Goal: Answer question/provide support

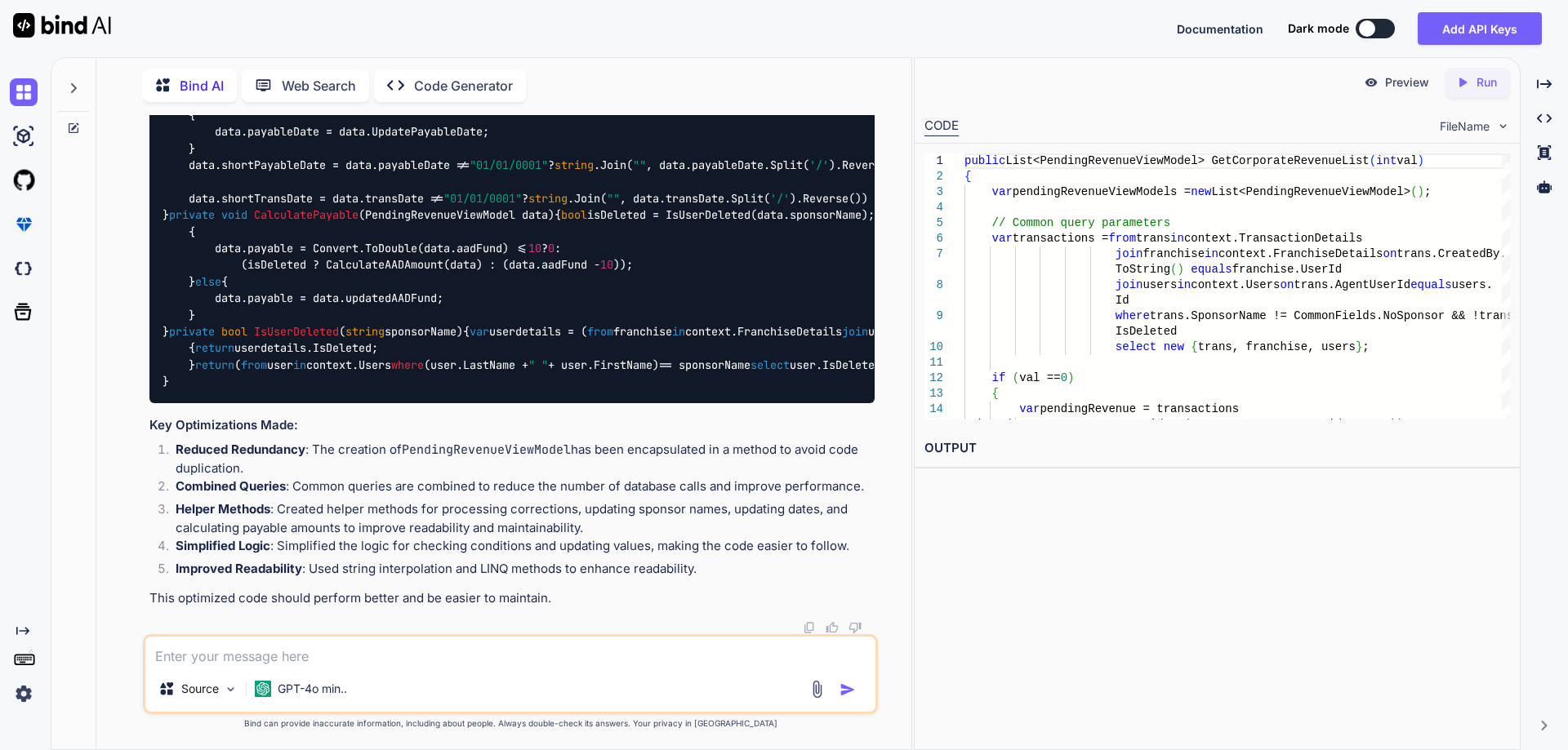
scroll to position [4557, 0]
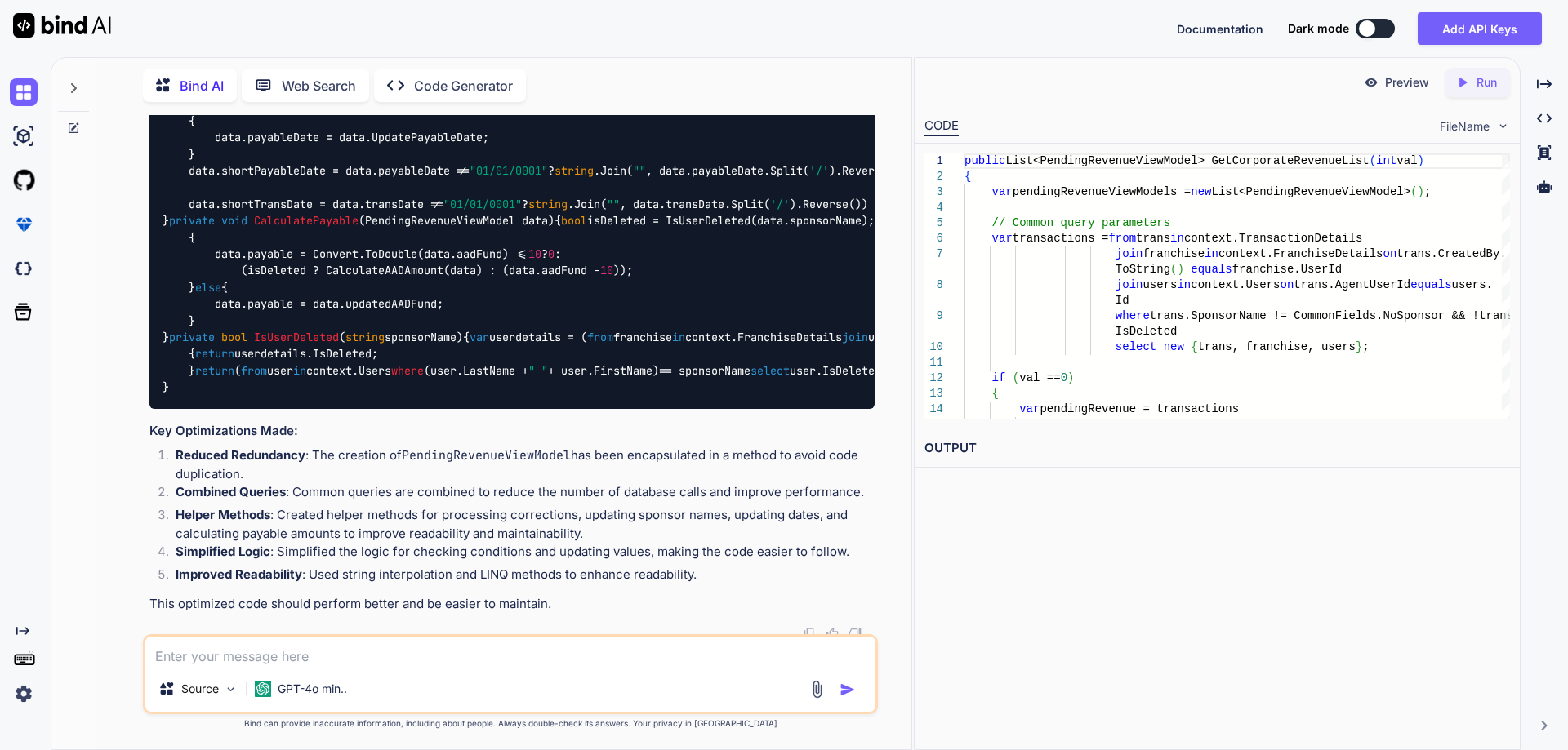
click at [389, 664] on textarea at bounding box center [510, 651] width 730 height 29
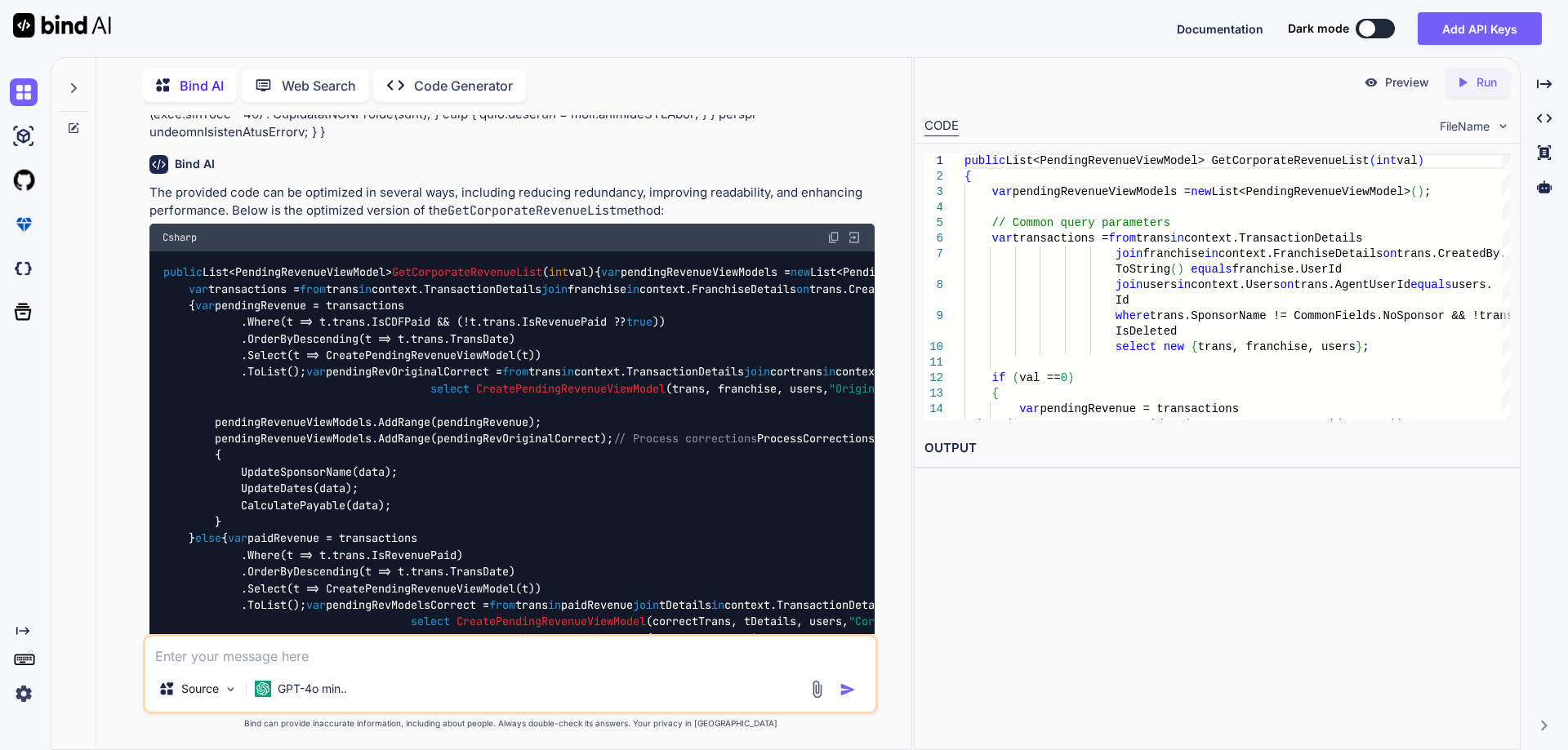
scroll to position [3006, 0]
click at [837, 246] on img at bounding box center [834, 239] width 13 height 13
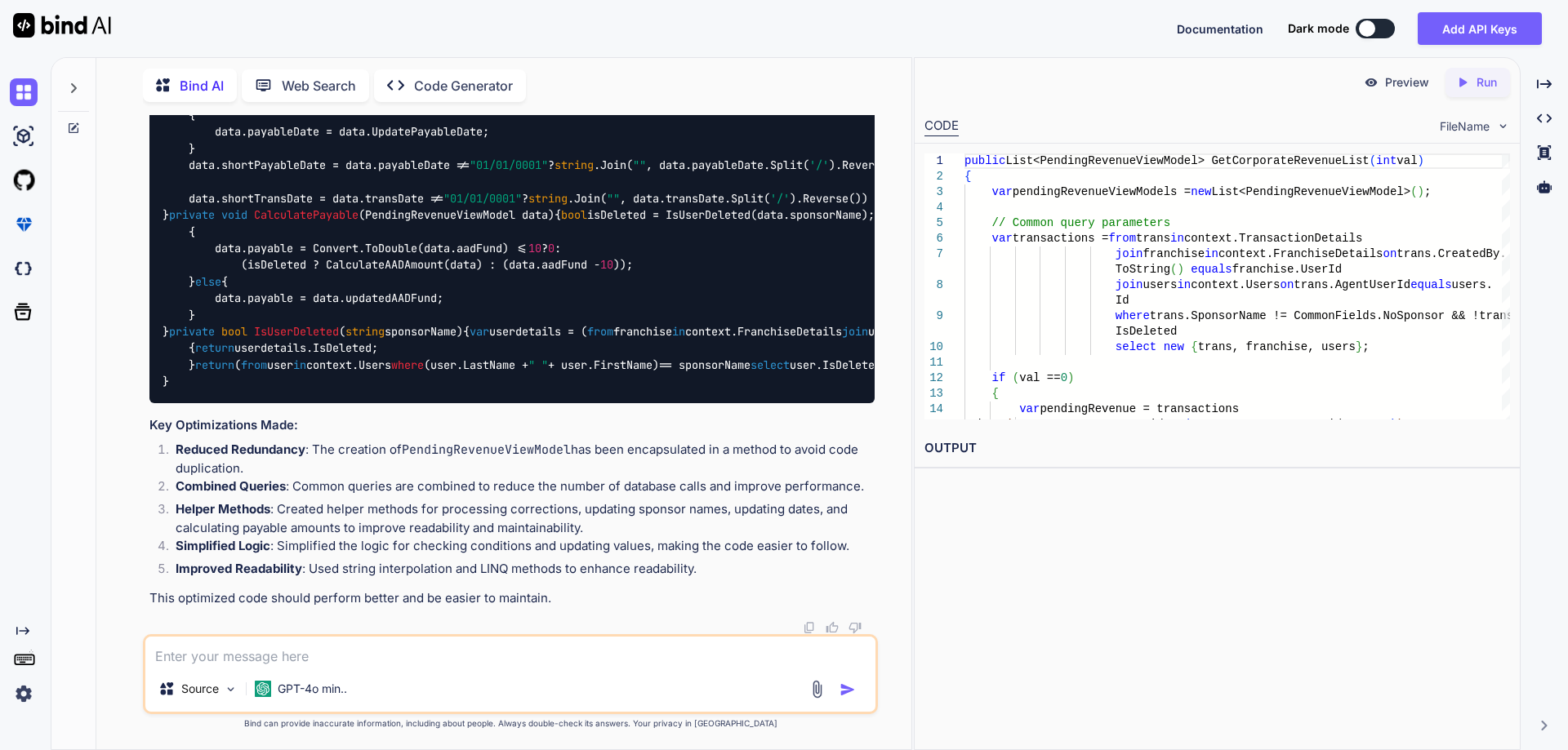
scroll to position [6108, 0]
click at [537, 508] on li "Helper Methods : Created helper methods for processing corrections, updating sp…" at bounding box center [518, 519] width 712 height 37
click at [601, 512] on li "Helper Methods : Created helper methods for processing corrections, updating sp…" at bounding box center [518, 519] width 712 height 37
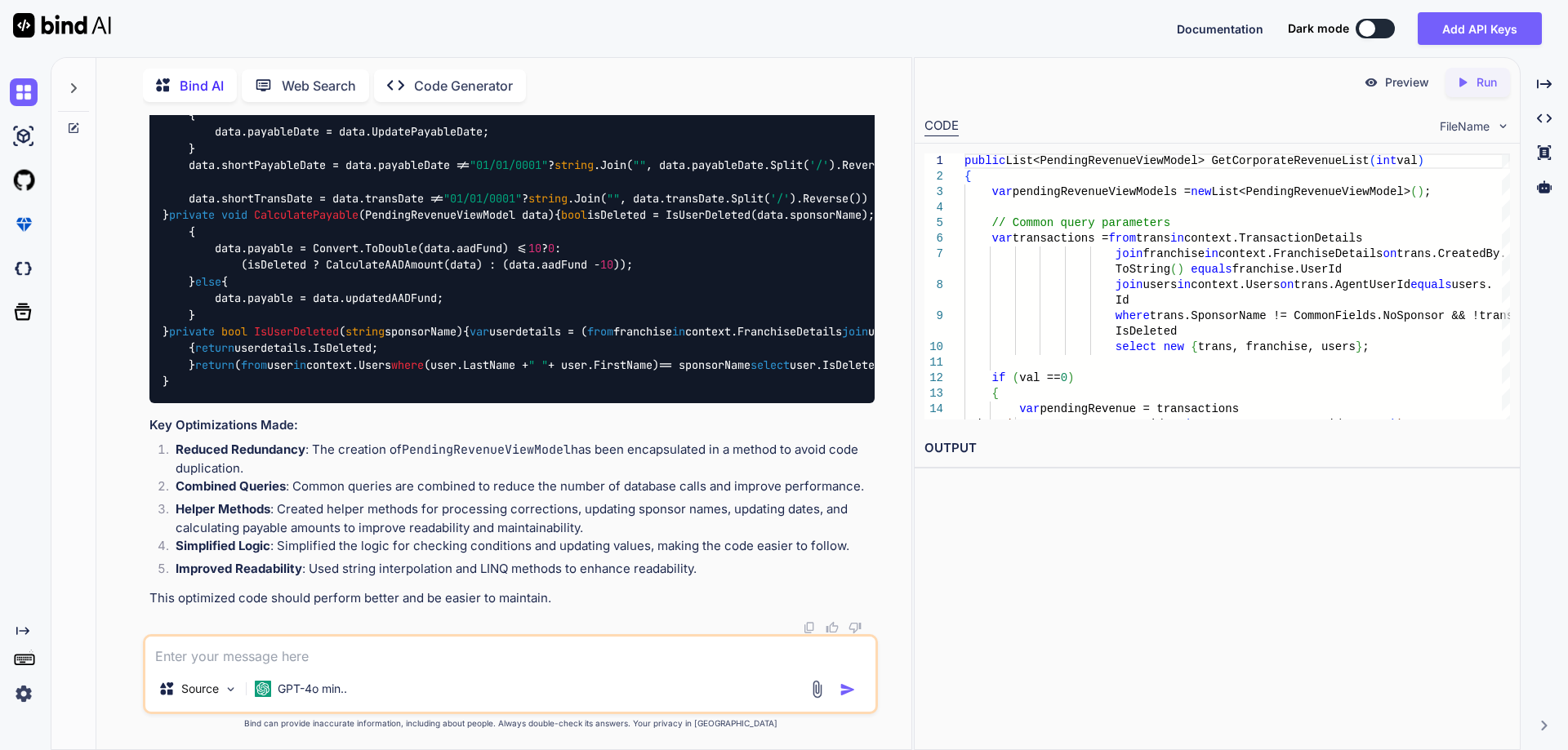
click at [751, 509] on li "Helper Methods : Created helper methods for processing corrections, updating sp…" at bounding box center [518, 519] width 712 height 37
click at [198, 529] on li "Helper Methods : Created helper methods for processing corrections, updating sp…" at bounding box center [518, 519] width 712 height 37
click at [251, 525] on li "Helper Methods : Created helper methods for processing corrections, updating sp…" at bounding box center [518, 519] width 712 height 37
drag, startPoint x: 251, startPoint y: 525, endPoint x: 294, endPoint y: 529, distance: 43.2
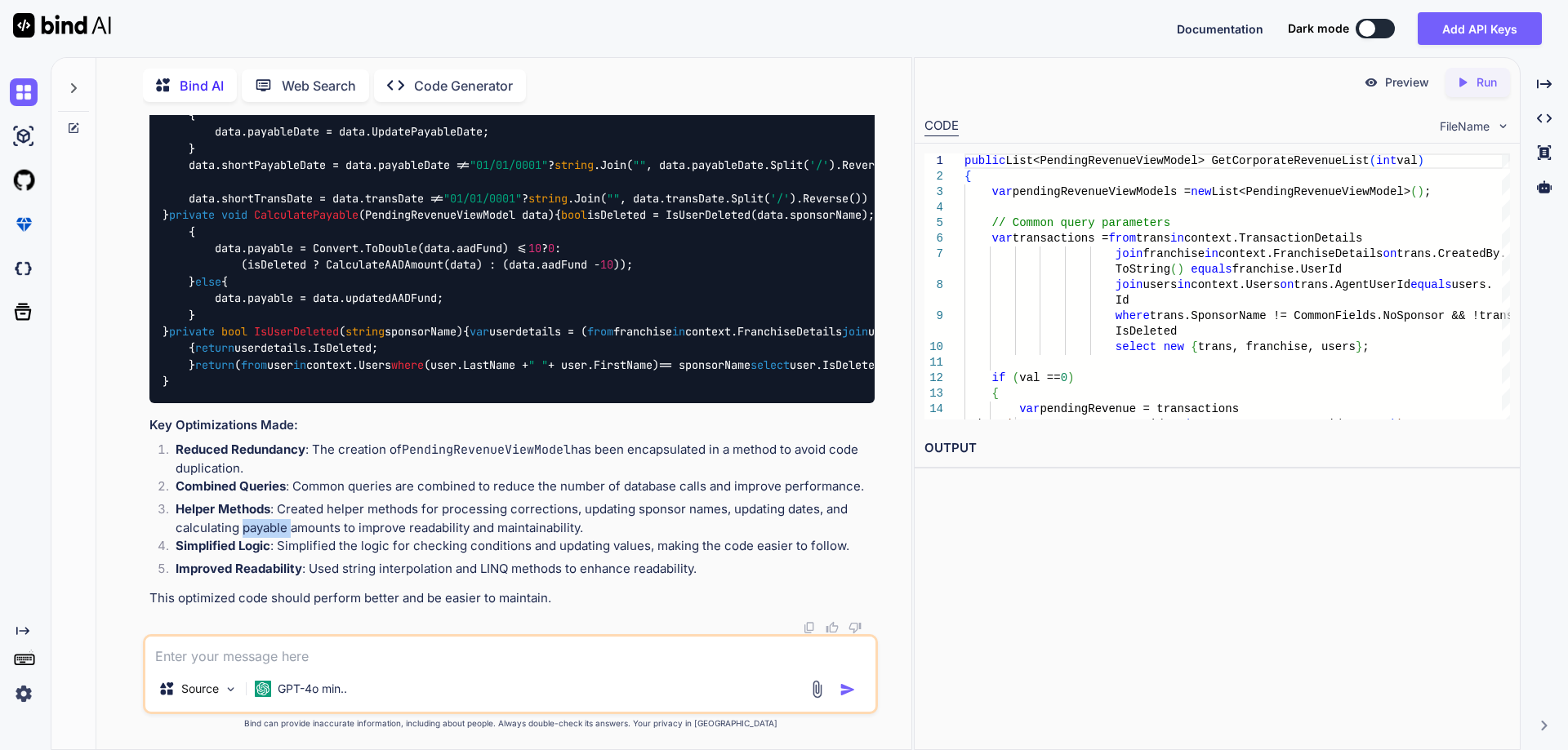
click at [254, 526] on li "Helper Methods : Created helper methods for processing corrections, updating sp…" at bounding box center [518, 519] width 712 height 37
click at [301, 527] on li "Helper Methods : Created helper methods for processing corrections, updating sp…" at bounding box center [518, 519] width 712 height 37
click at [513, 527] on li "Helper Methods : Created helper methods for processing corrections, updating sp…" at bounding box center [518, 519] width 712 height 37
click at [495, 549] on li "Simplified Logic : Simplified the logic for checking conditions and updating va…" at bounding box center [518, 548] width 712 height 23
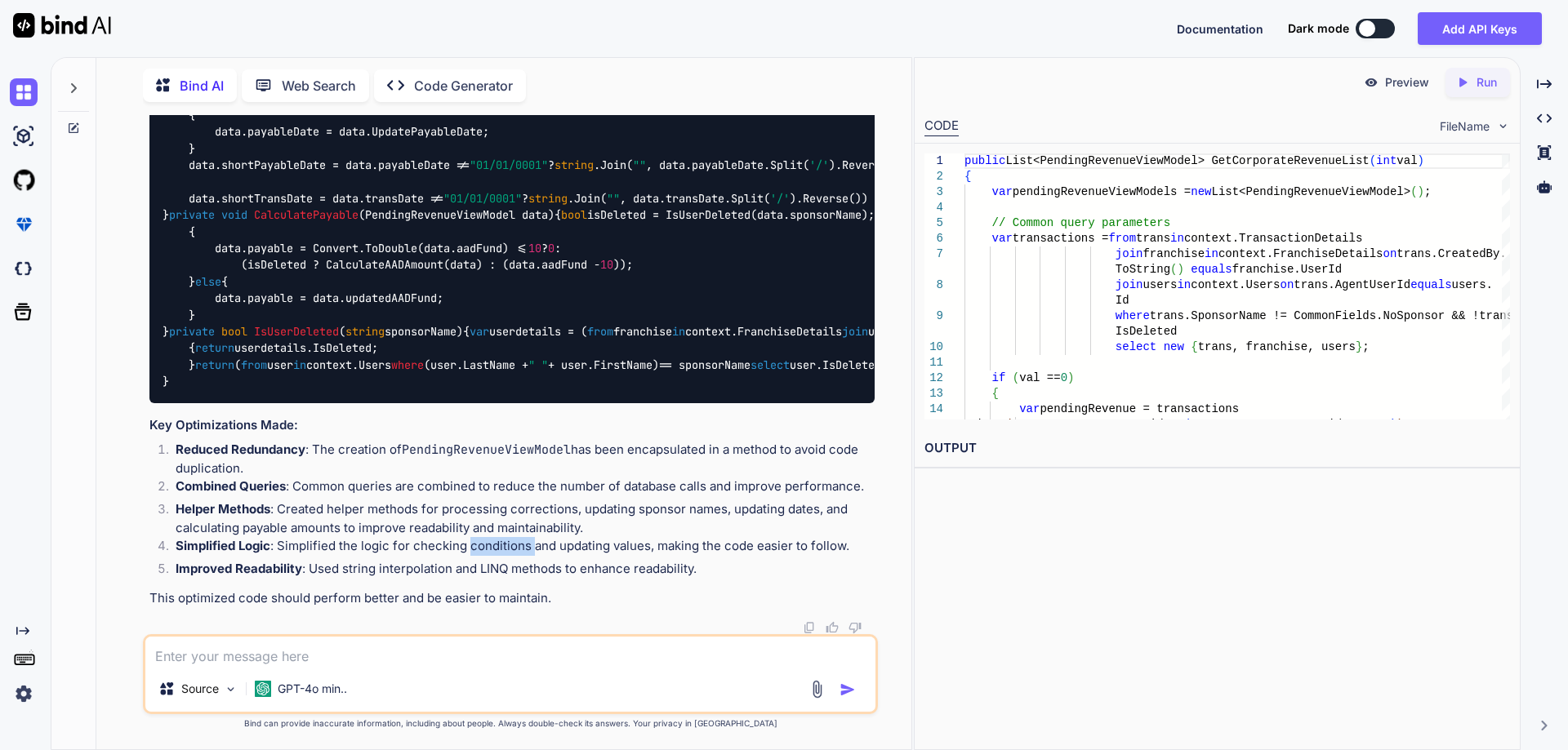
click at [495, 549] on li "Simplified Logic : Simplified the logic for checking conditions and updating va…" at bounding box center [518, 548] width 712 height 23
click at [572, 549] on li "Simplified Logic : Simplified the logic for checking conditions and updating va…" at bounding box center [518, 548] width 712 height 23
click at [628, 549] on li "Simplified Logic : Simplified the logic for checking conditions and updating va…" at bounding box center [518, 548] width 712 height 23
click at [673, 545] on li "Simplified Logic : Simplified the logic for checking conditions and updating va…" at bounding box center [518, 548] width 712 height 23
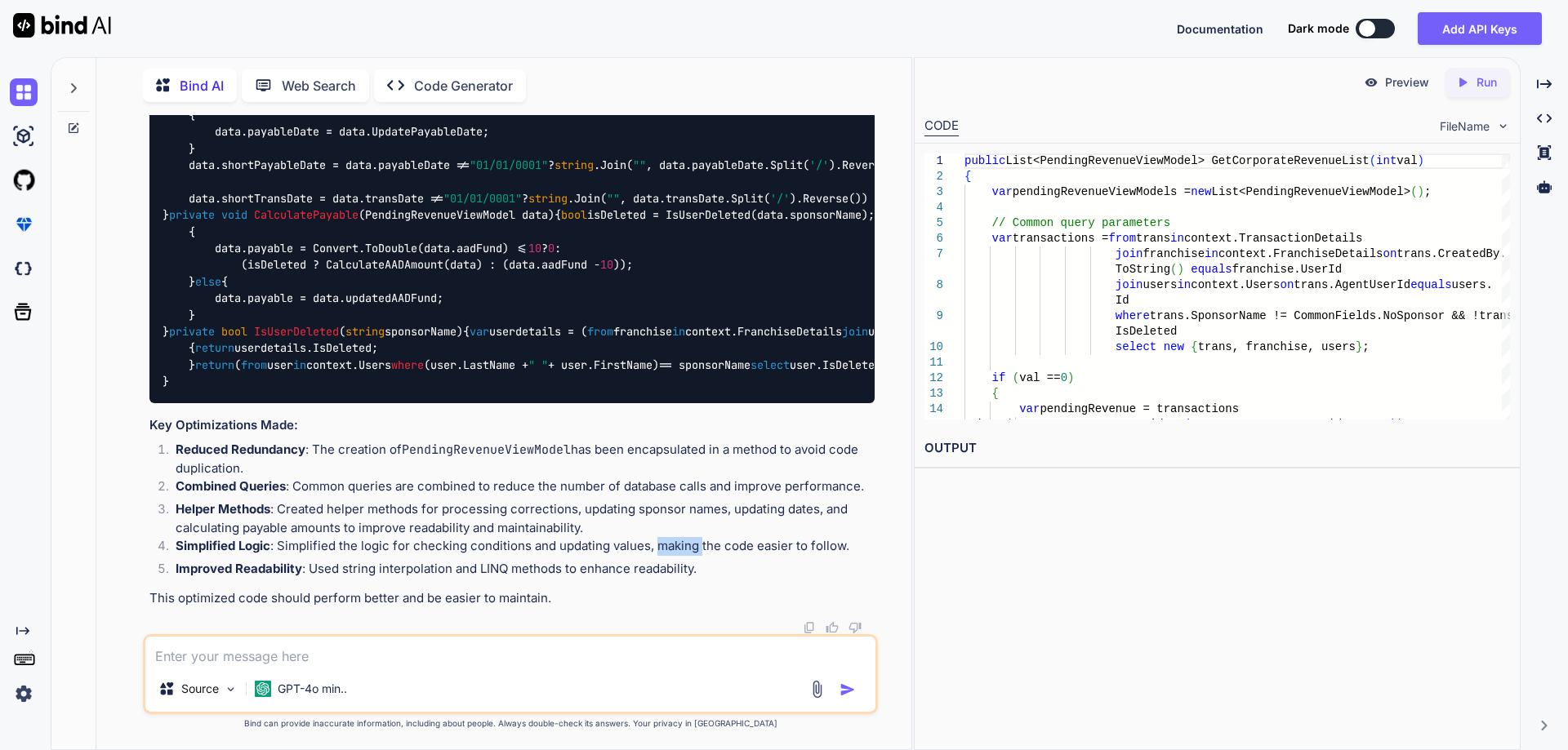
click at [673, 545] on li "Simplified Logic : Simplified the logic for checking conditions and updating va…" at bounding box center [518, 548] width 712 height 23
click at [757, 552] on li "Simplified Logic : Simplified the logic for checking conditions and updating va…" at bounding box center [518, 548] width 712 height 23
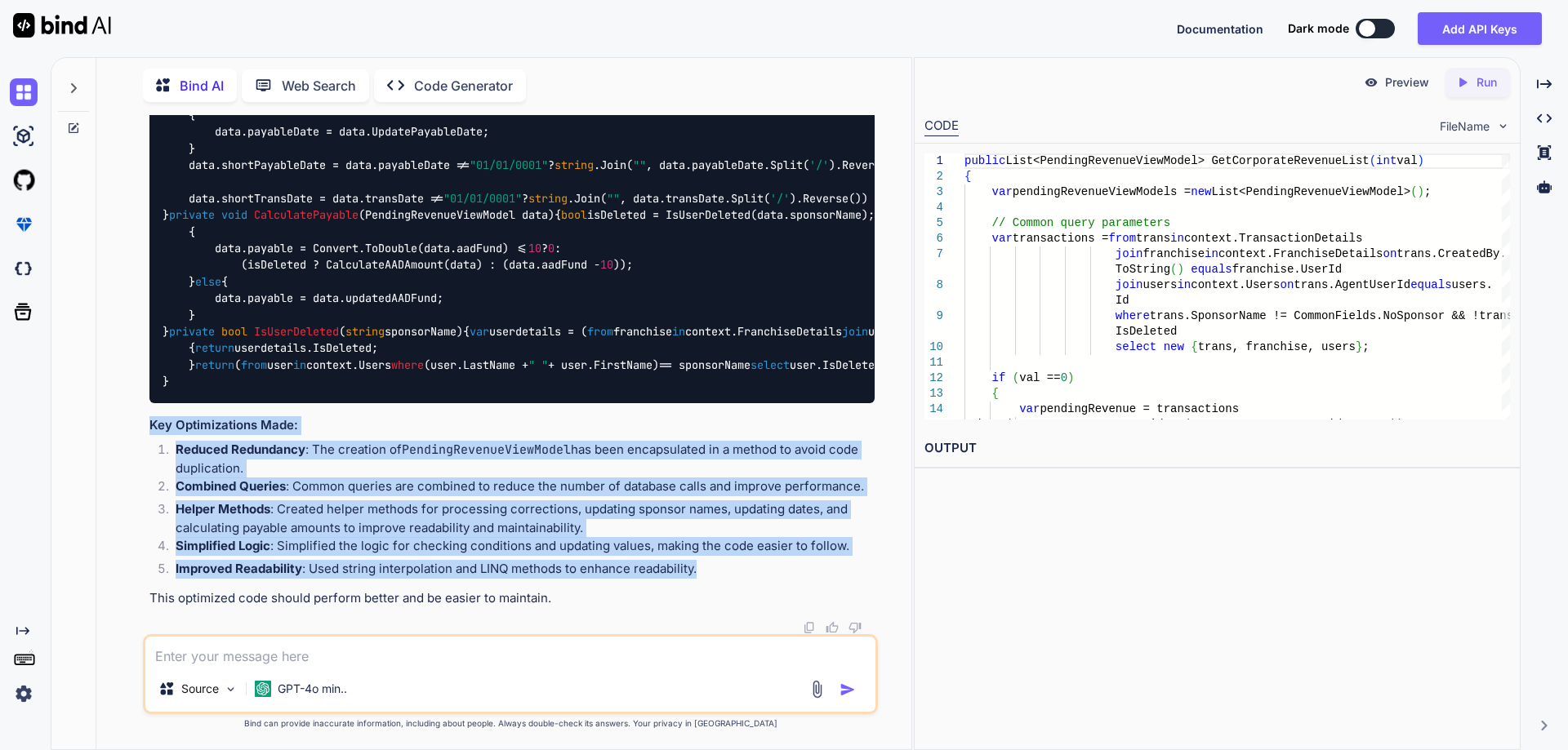
drag, startPoint x: 150, startPoint y: 423, endPoint x: 715, endPoint y: 576, distance: 585.3
copy div "Key Optimizations Made: Reduced Redundancy : The creation of PendingRevenueView…"
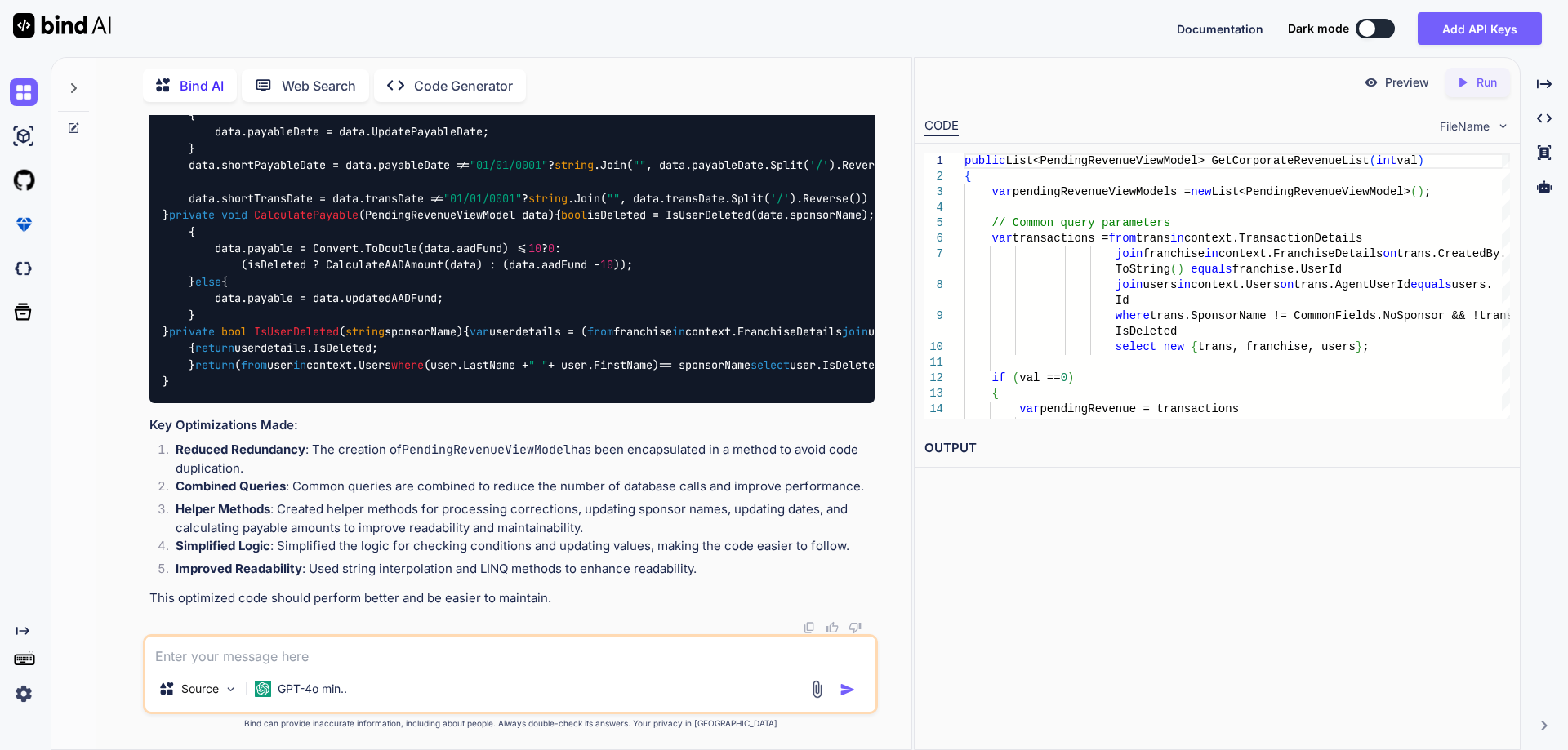
click at [283, 649] on textarea at bounding box center [510, 651] width 730 height 29
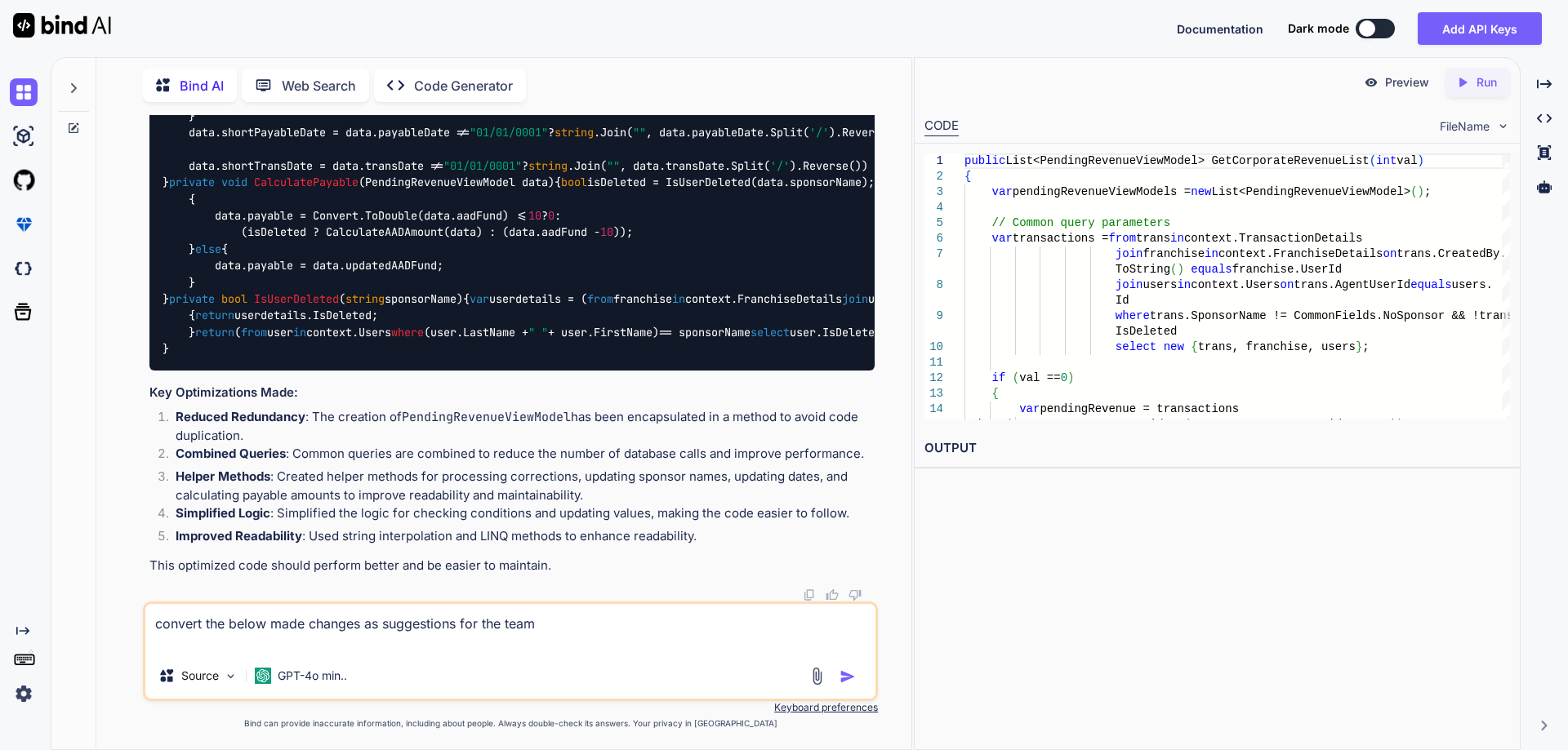
paste textarea "Key Optimizations Made: Reduced Redundancy: The creation of PendingRevenueViewM…"
type textarea "convert the below made changes as suggestions for the team Key Optimizations Ma…"
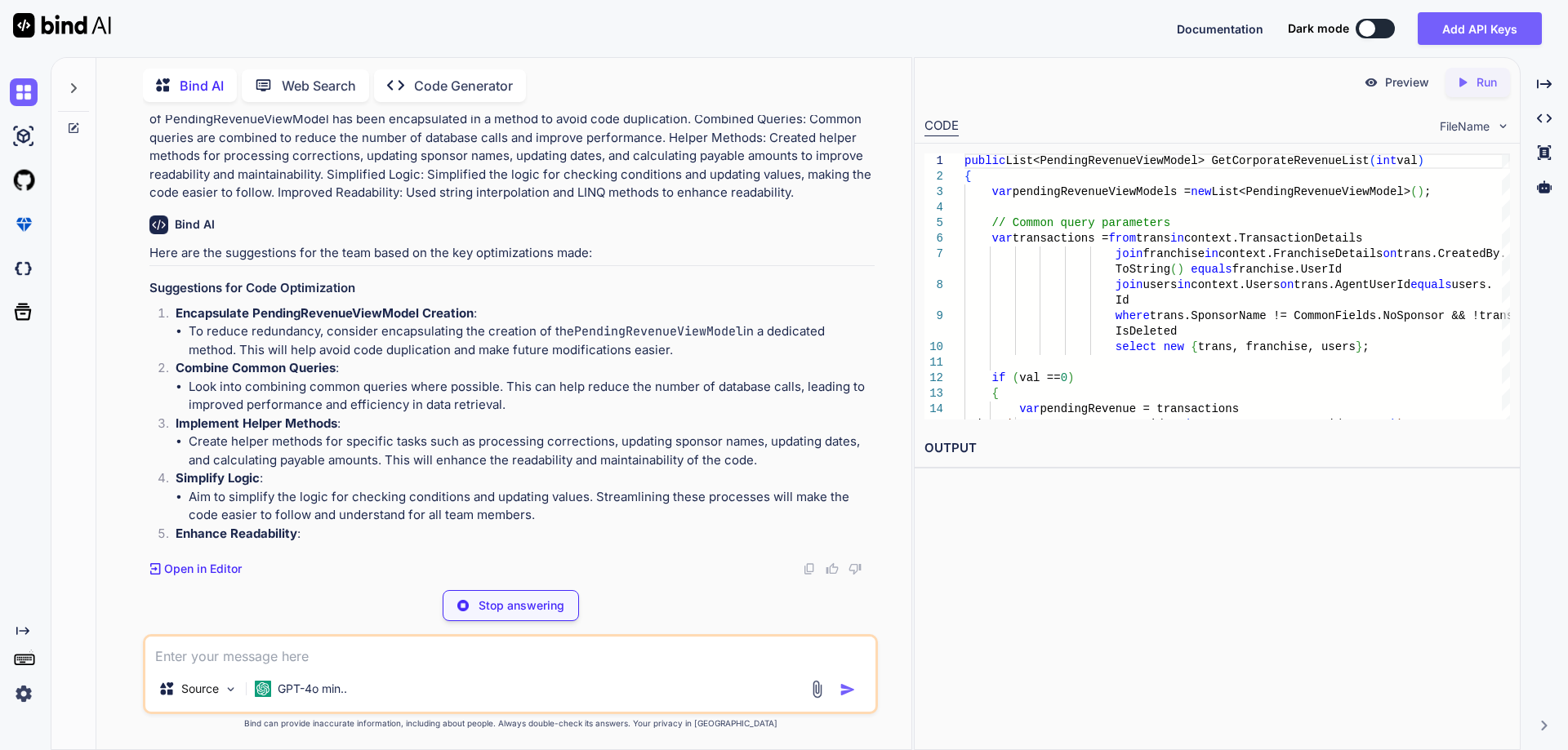
scroll to position [6690, 0]
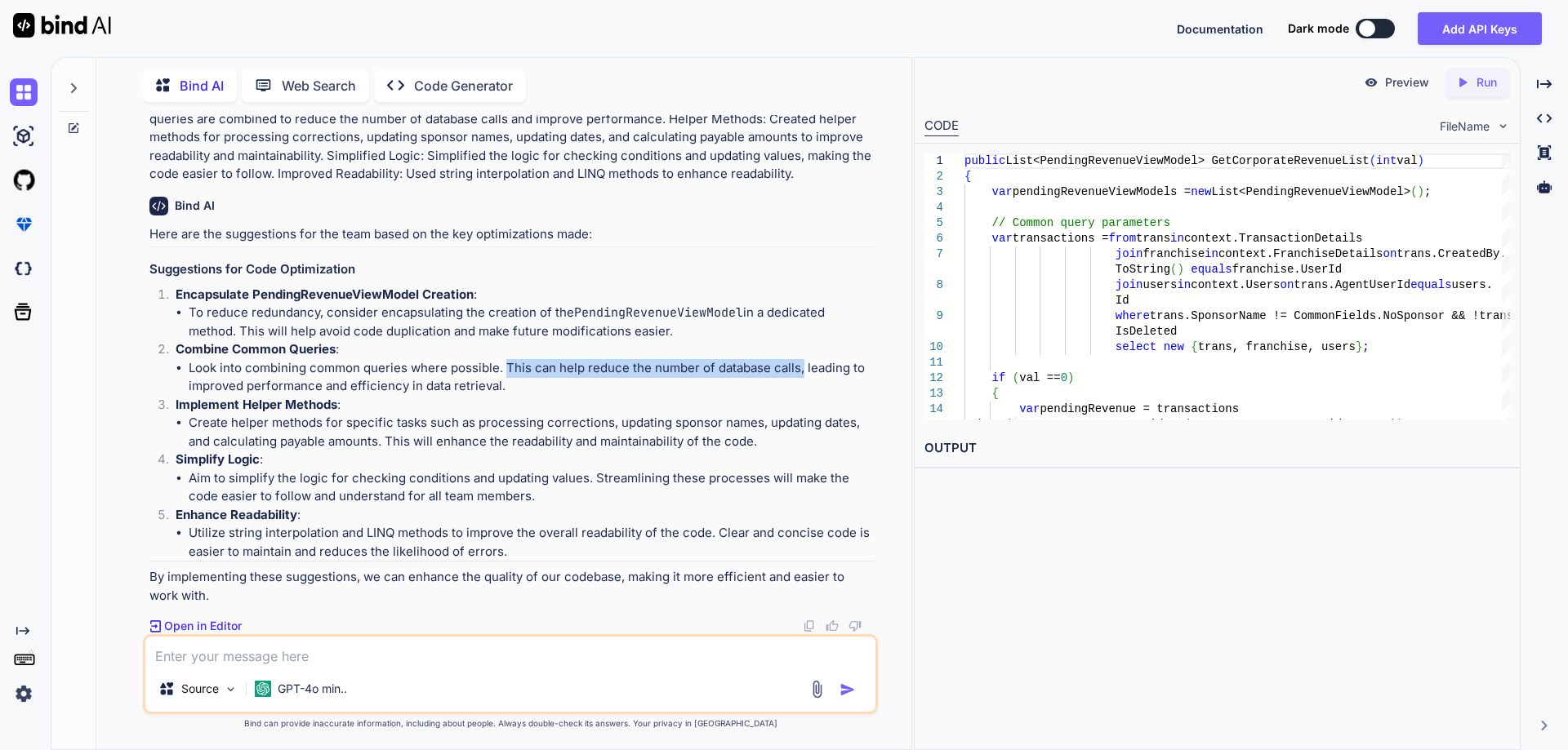
drag, startPoint x: 508, startPoint y: 385, endPoint x: 803, endPoint y: 388, distance: 295.0
click at [803, 388] on li "Look into combining common queries where possible. This can help reduce the num…" at bounding box center [532, 378] width 686 height 37
click at [358, 656] on textarea at bounding box center [510, 651] width 730 height 29
type textarea "what about server side pagination, searching and sorting"
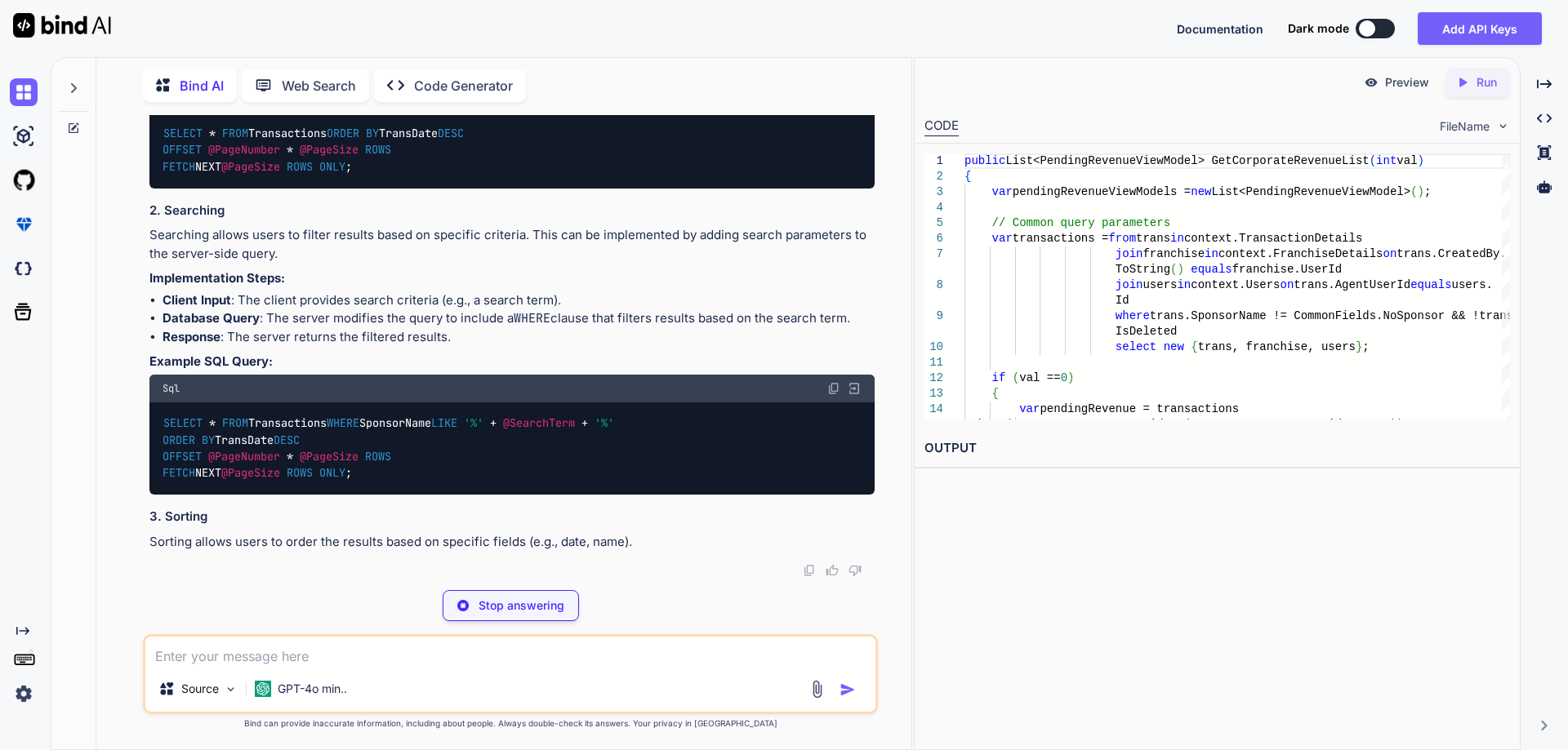
scroll to position [7251, 0]
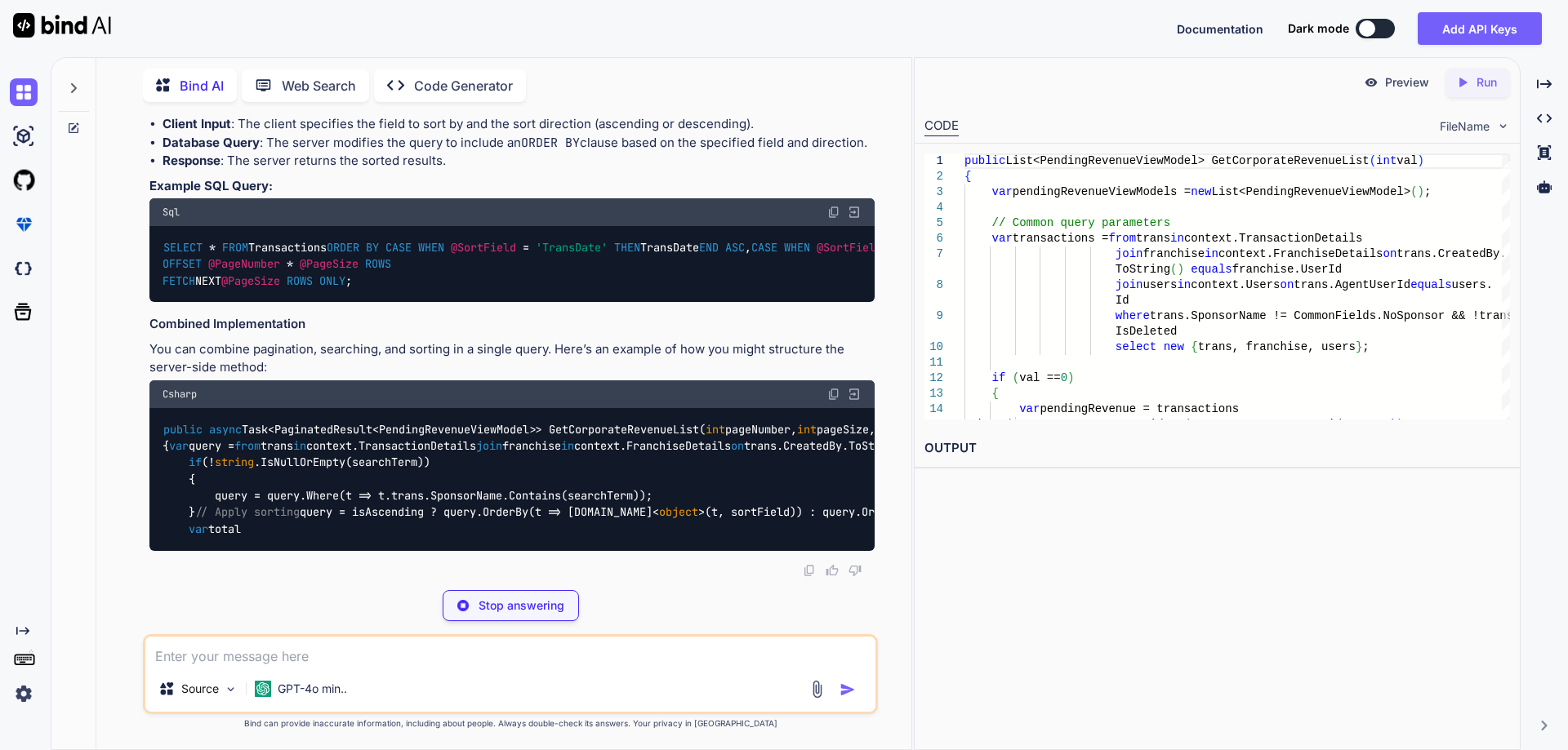
click at [336, 664] on textarea at bounding box center [510, 651] width 730 height 29
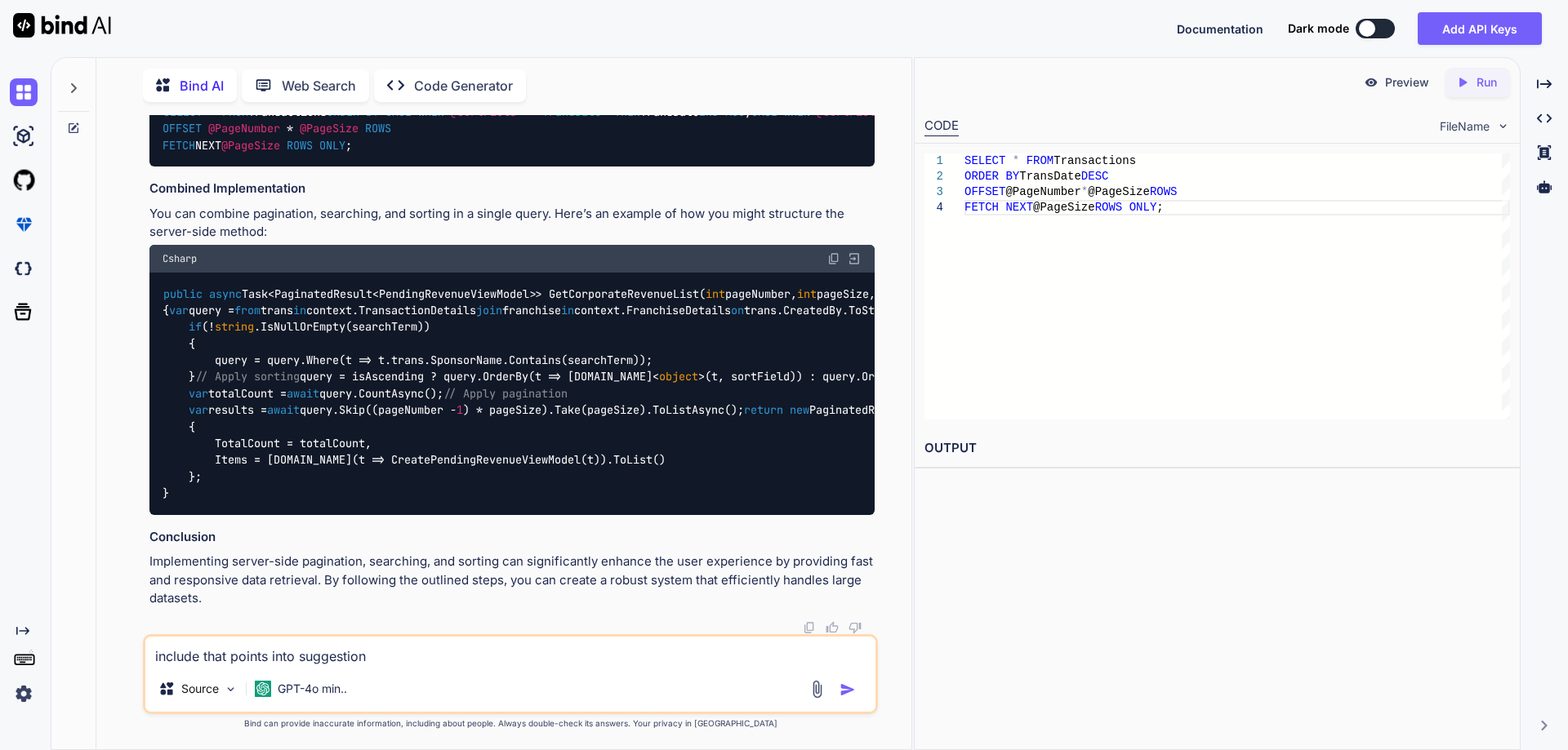
type textarea "include that points into suggestions"
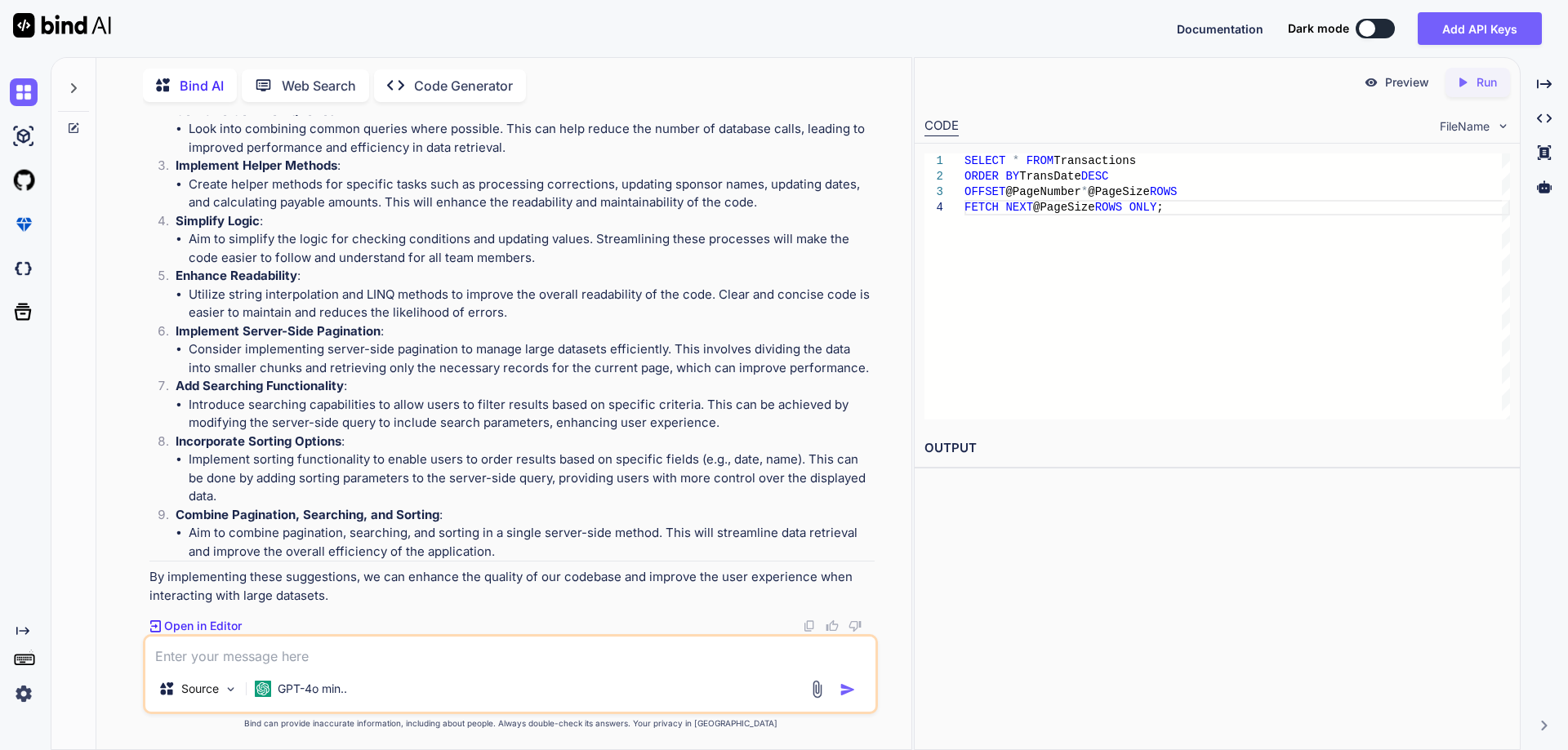
scroll to position [9346, 0]
click at [325, 648] on textarea at bounding box center [510, 651] width 730 height 29
type textarea "do the code review of the provided code and provide the suggestion including th…"
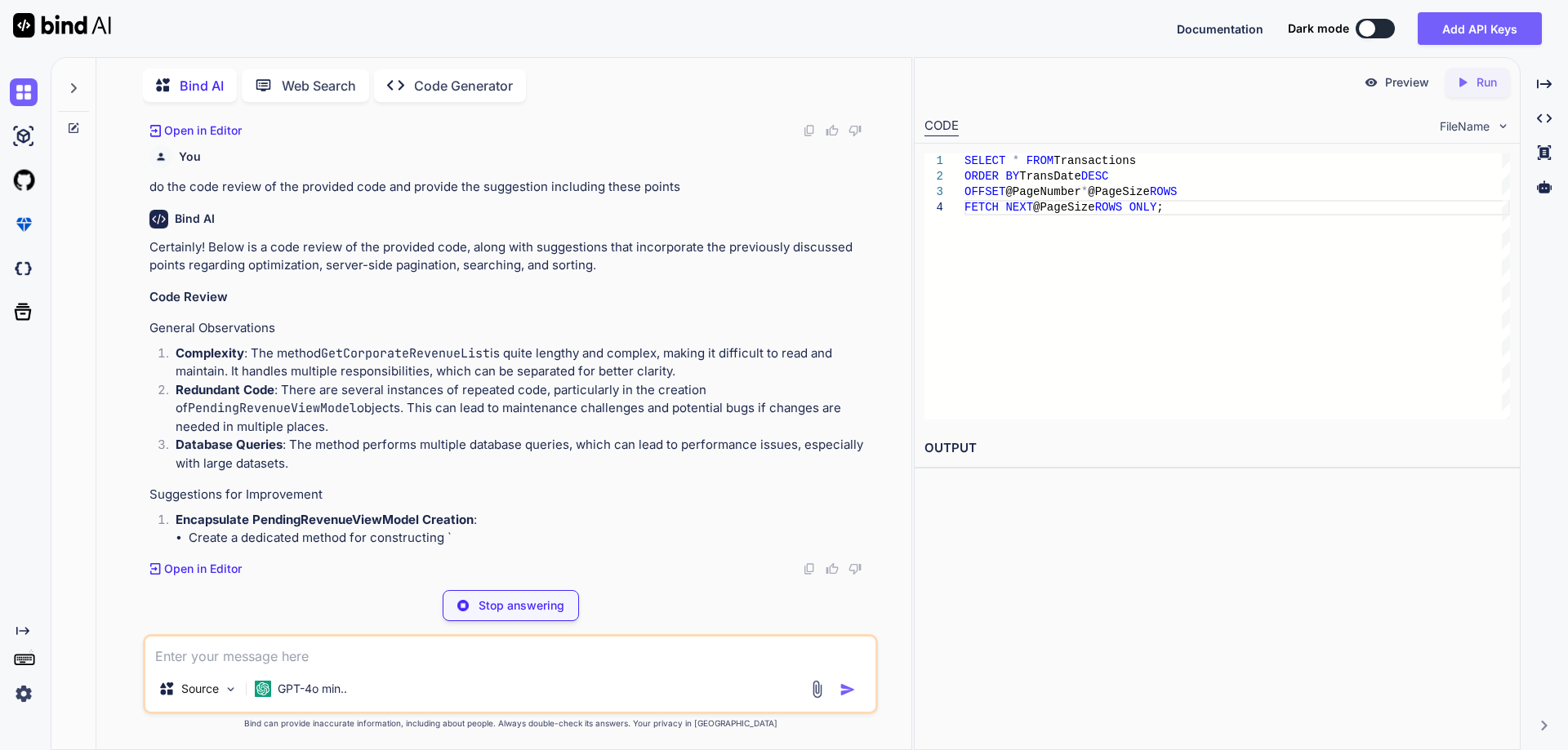
scroll to position [9841, 0]
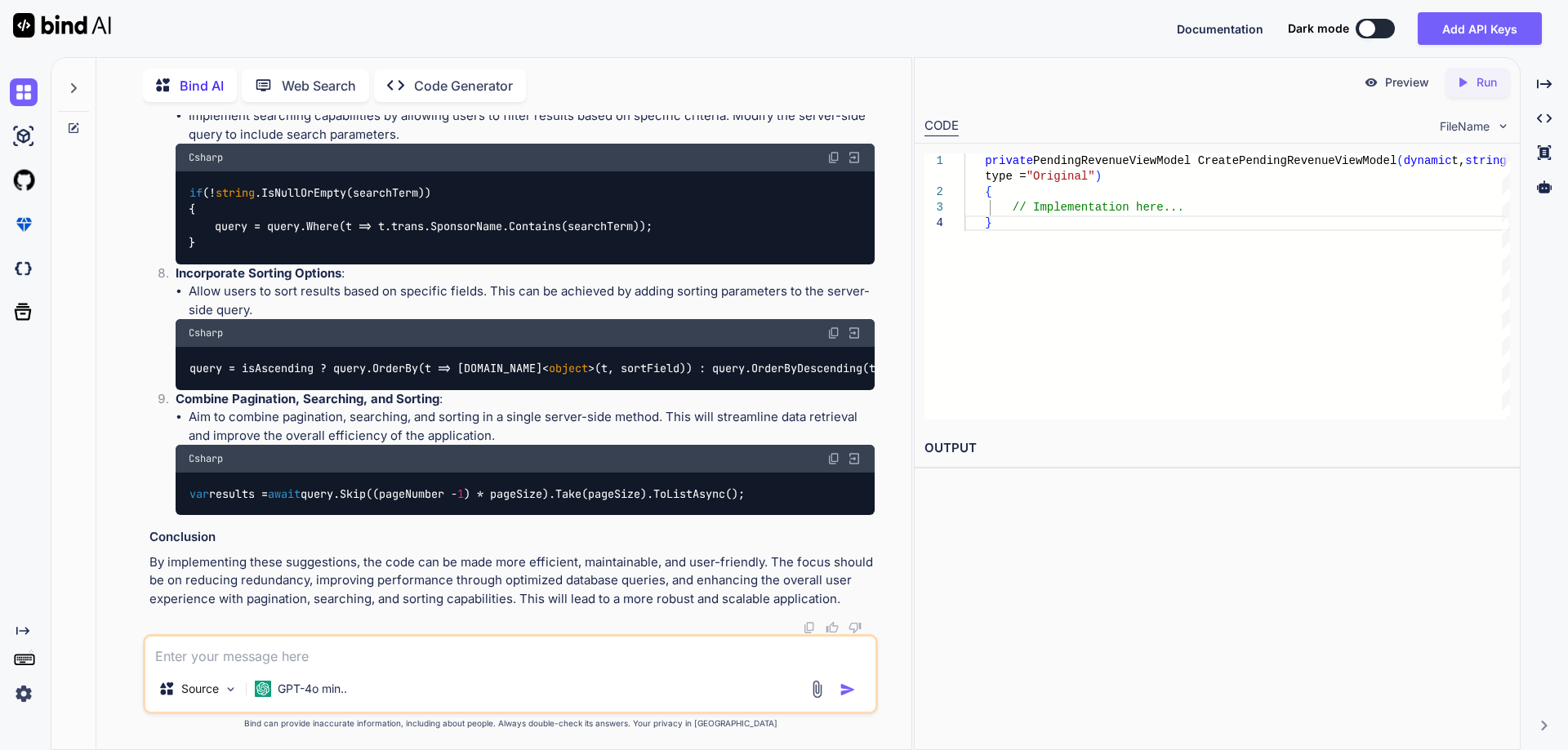
drag, startPoint x: 509, startPoint y: 357, endPoint x: 696, endPoint y: 367, distance: 187.3
drag, startPoint x: 199, startPoint y: 409, endPoint x: 303, endPoint y: 406, distance: 104.0
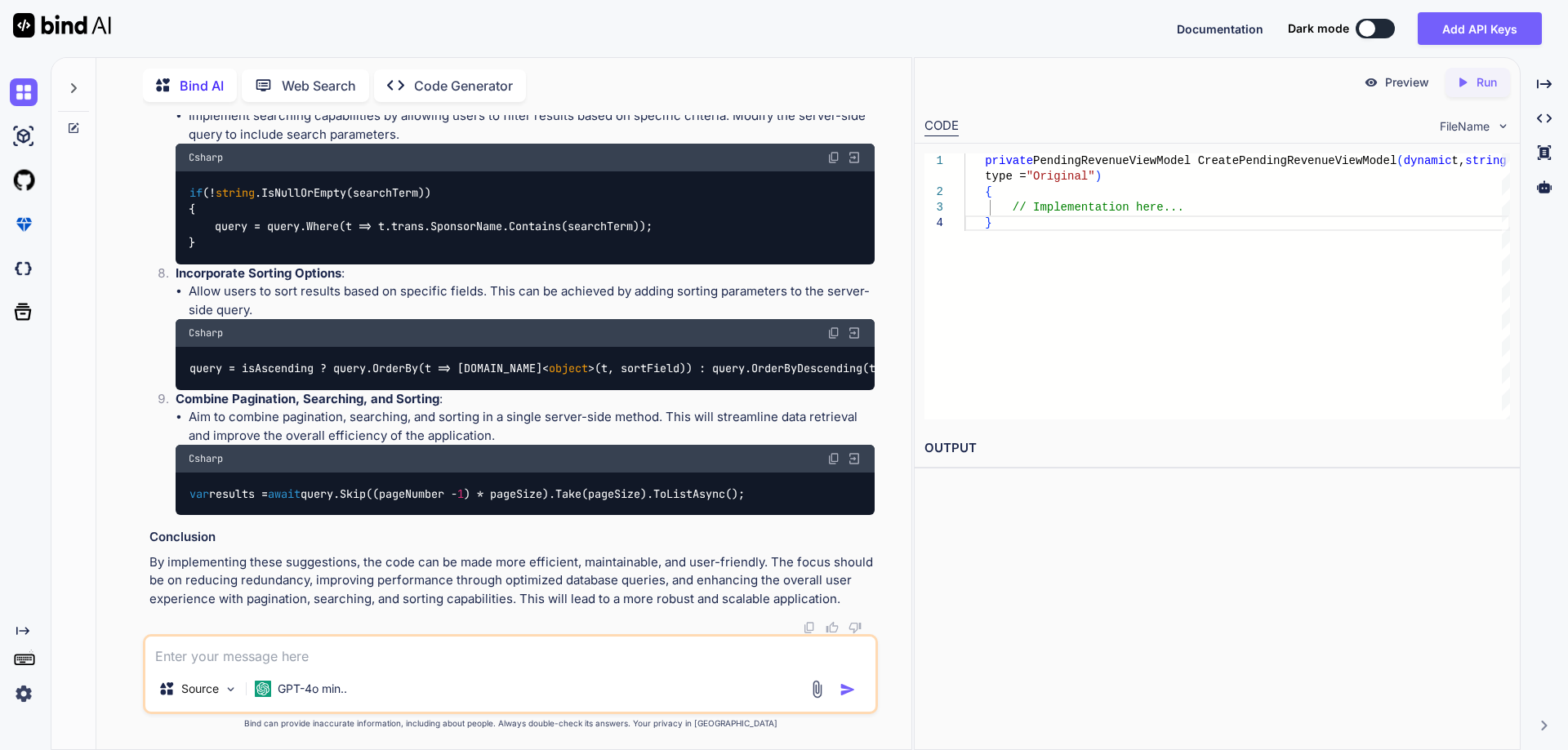
copy code "PendingRevenueViewModel"
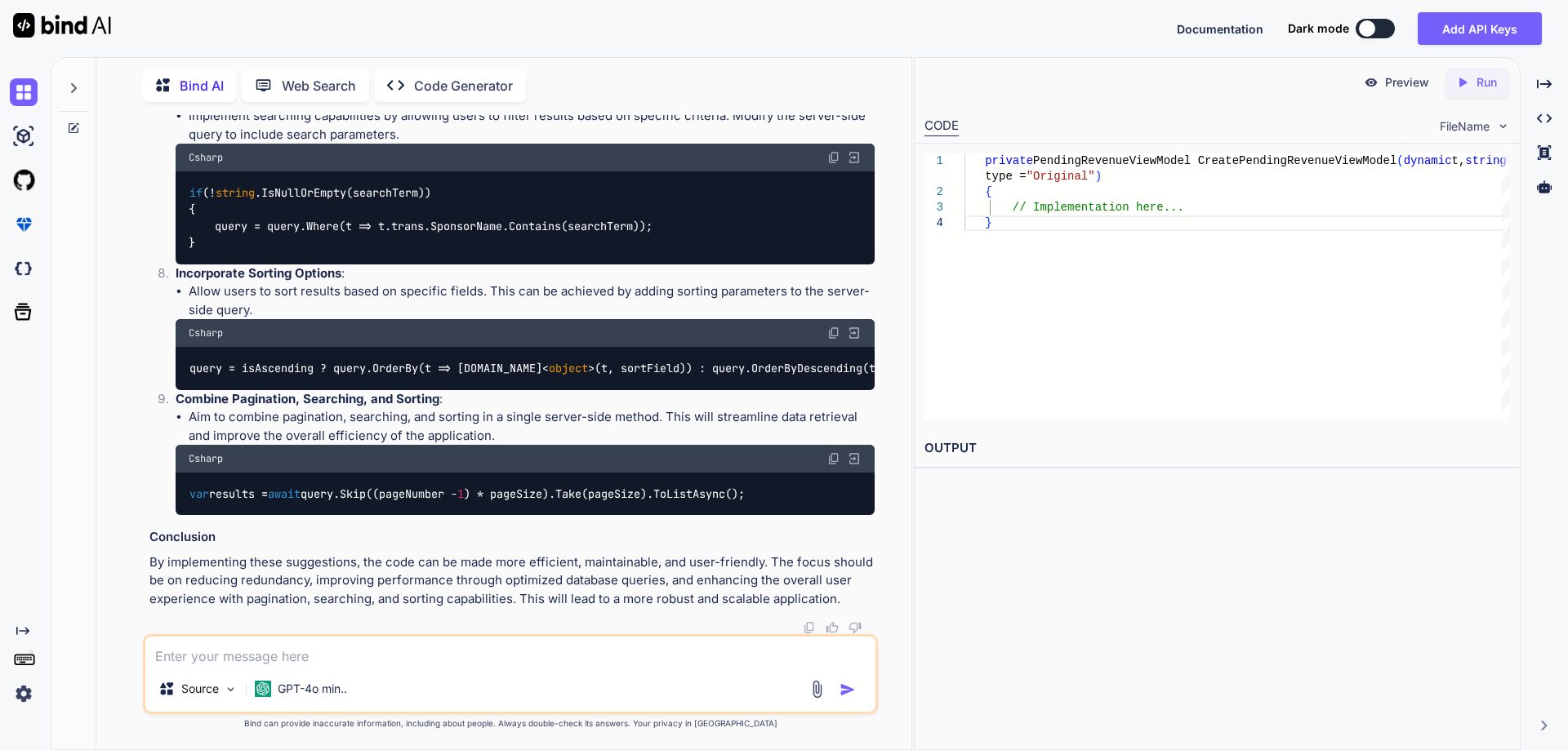
click at [344, 652] on textarea at bounding box center [510, 651] width 730 height 29
type textarea "n"
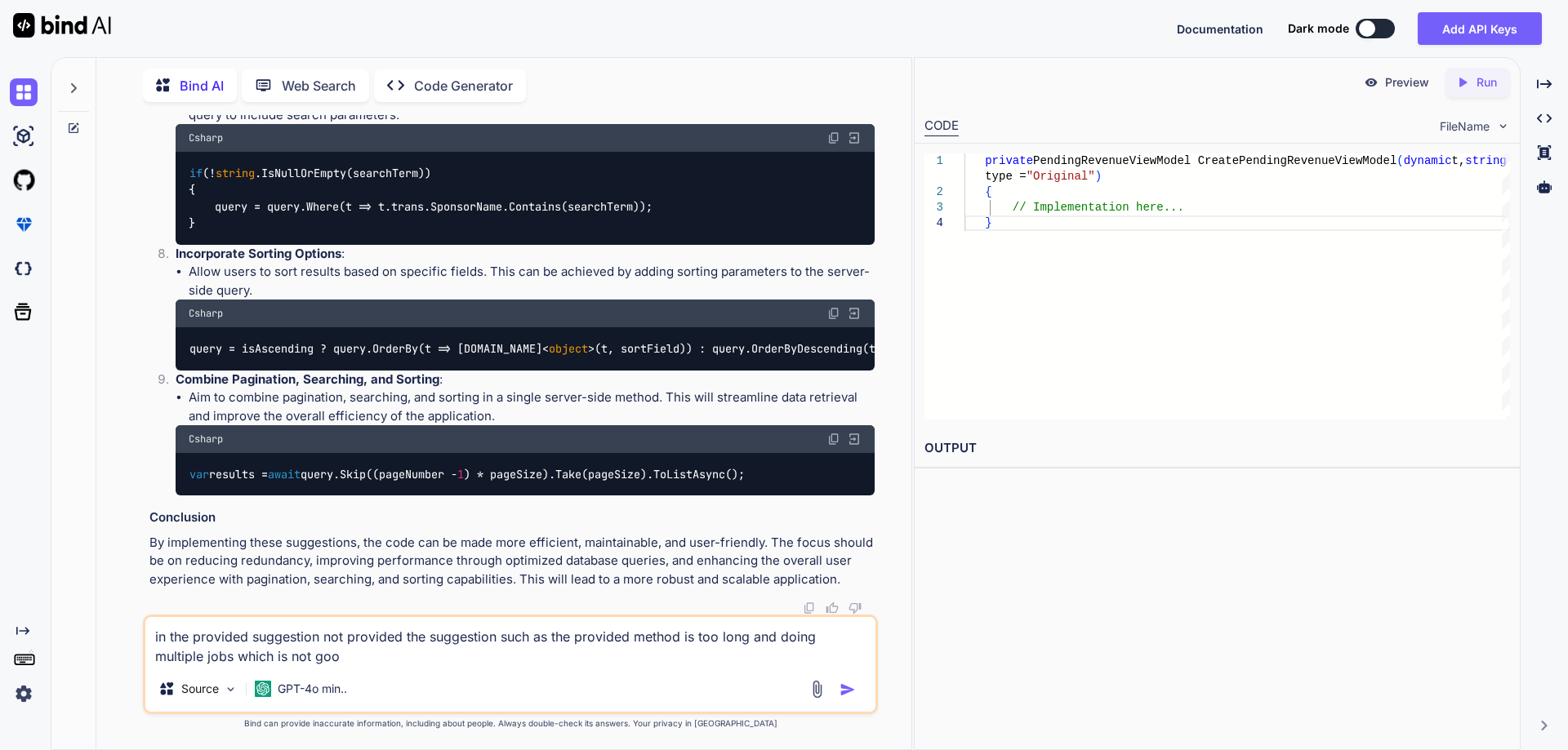
type textarea "in the provided suggestion not provided the suggestion such as the provided met…"
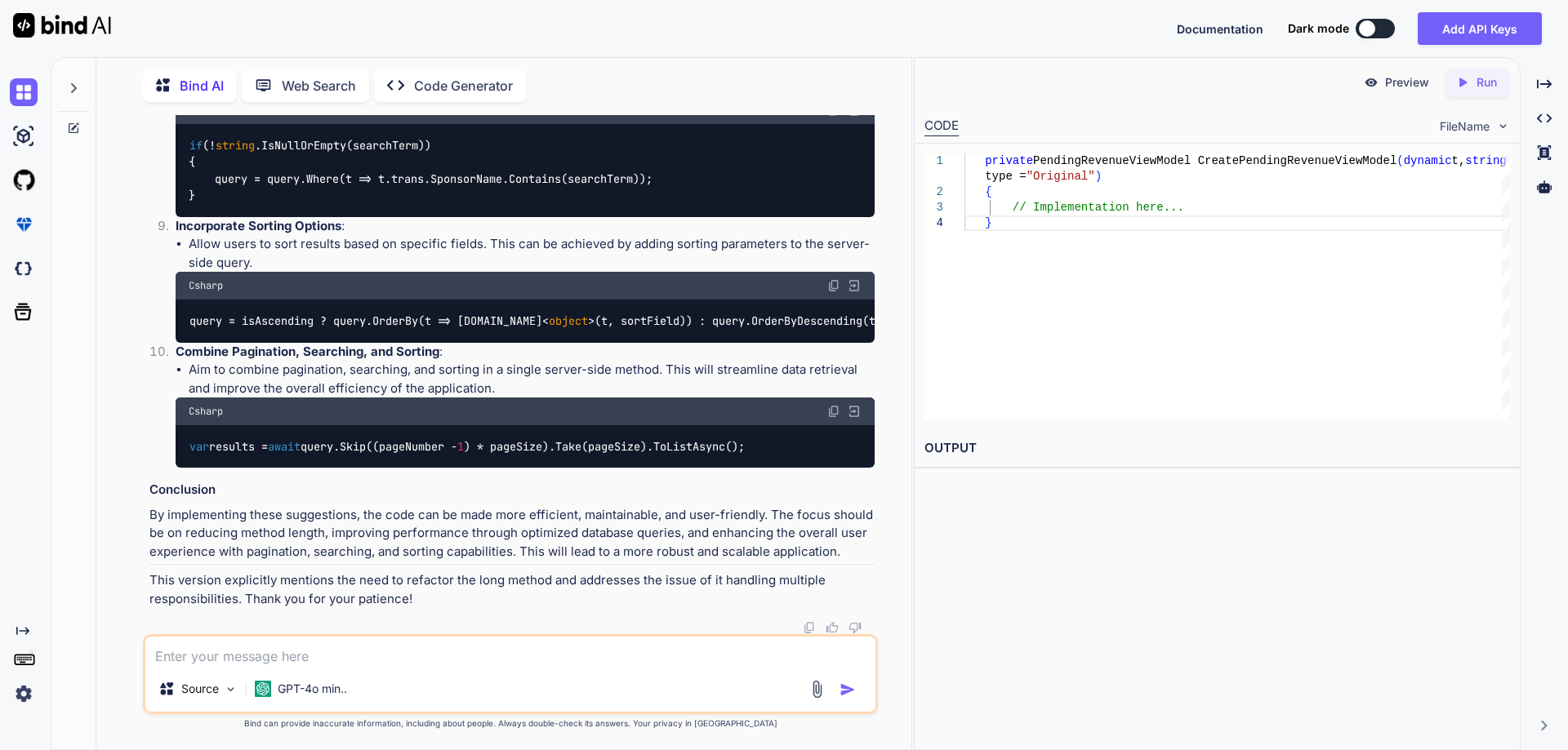
scroll to position [11560, 0]
drag, startPoint x: 505, startPoint y: 413, endPoint x: 602, endPoint y: 416, distance: 97.0
drag, startPoint x: 650, startPoint y: 413, endPoint x: 758, endPoint y: 406, distance: 108.2
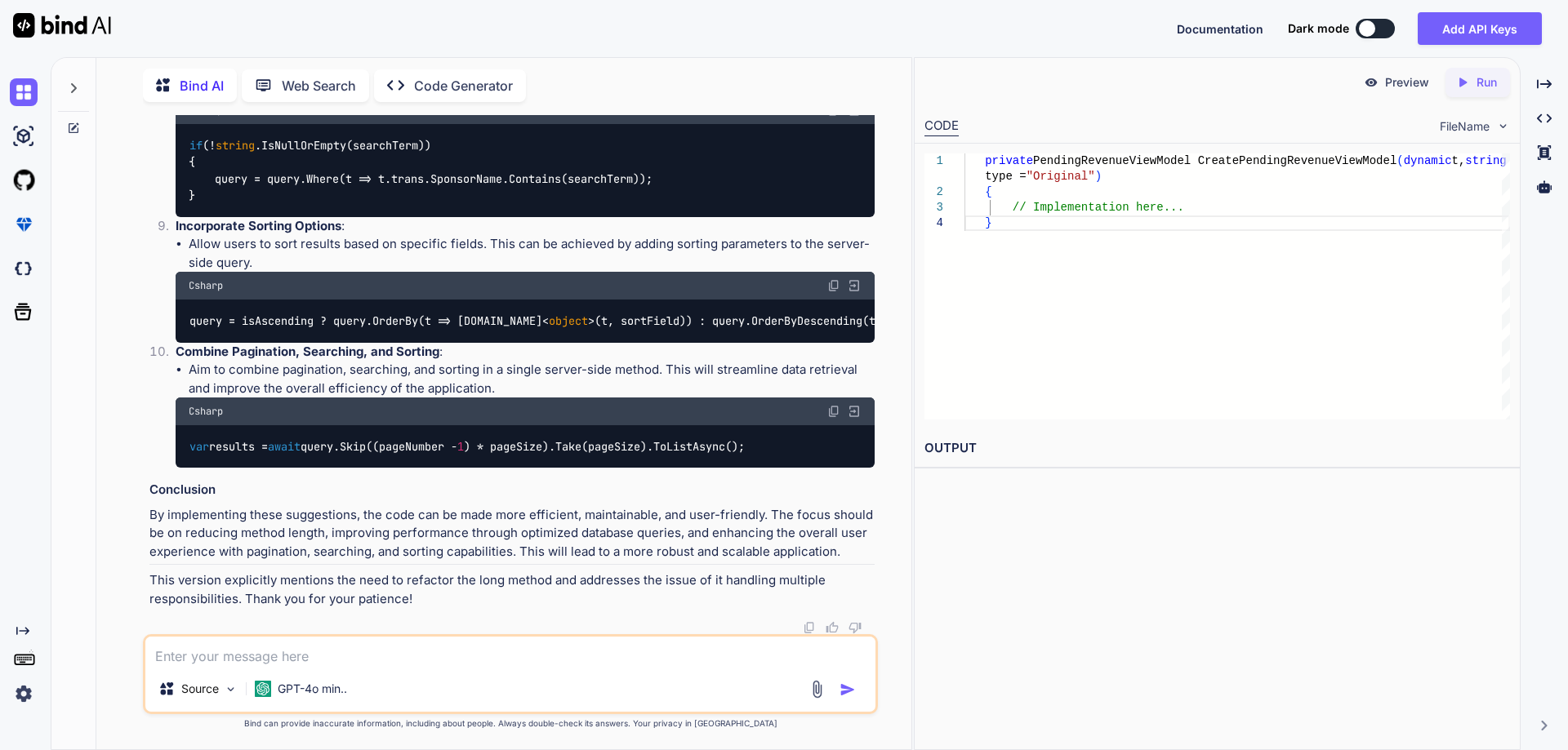
scroll to position [11478, 0]
copy h4 "Observations"
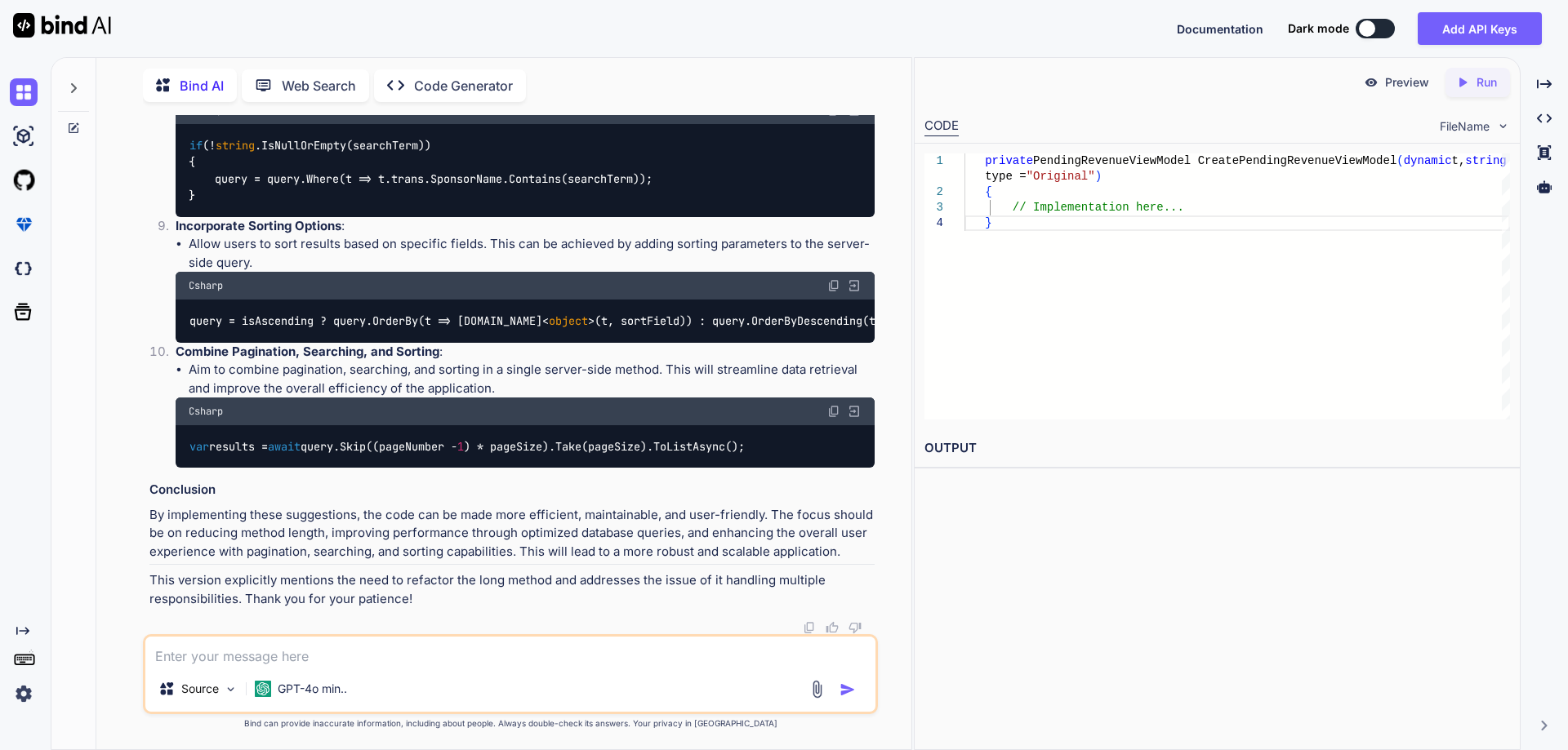
drag, startPoint x: 178, startPoint y: 272, endPoint x: 291, endPoint y: 404, distance: 173.8
copy ol "Method Length and Complexity : The GetCorporateRevenueList method is quite leng…"
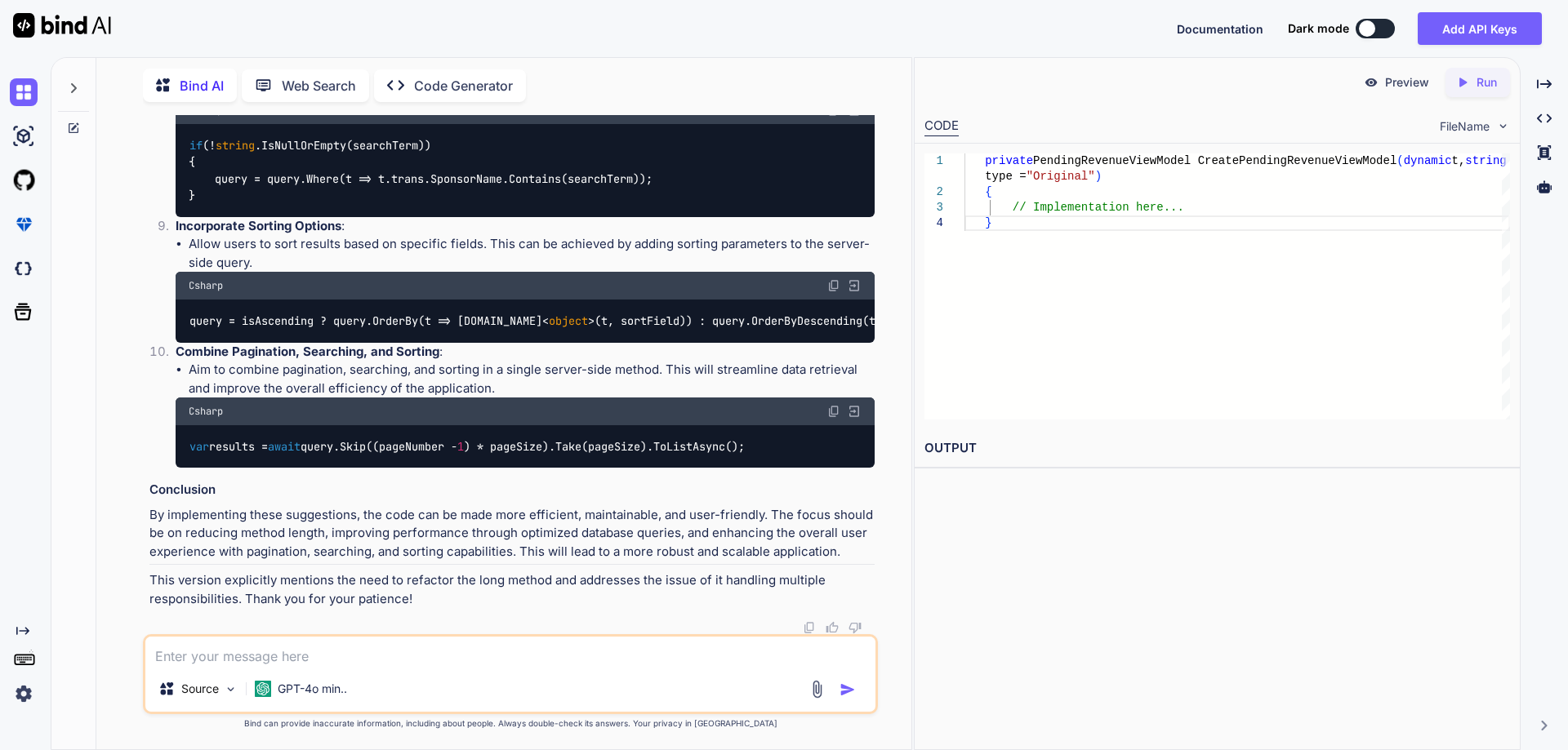
click at [148, 184] on div "You Bind AI The provided code can be optimized in several ways, including reduc…" at bounding box center [512, 374] width 732 height 519
drag, startPoint x: 151, startPoint y: 188, endPoint x: 332, endPoint y: 182, distance: 181.1
copy h4 "Suggestions for Improvement"
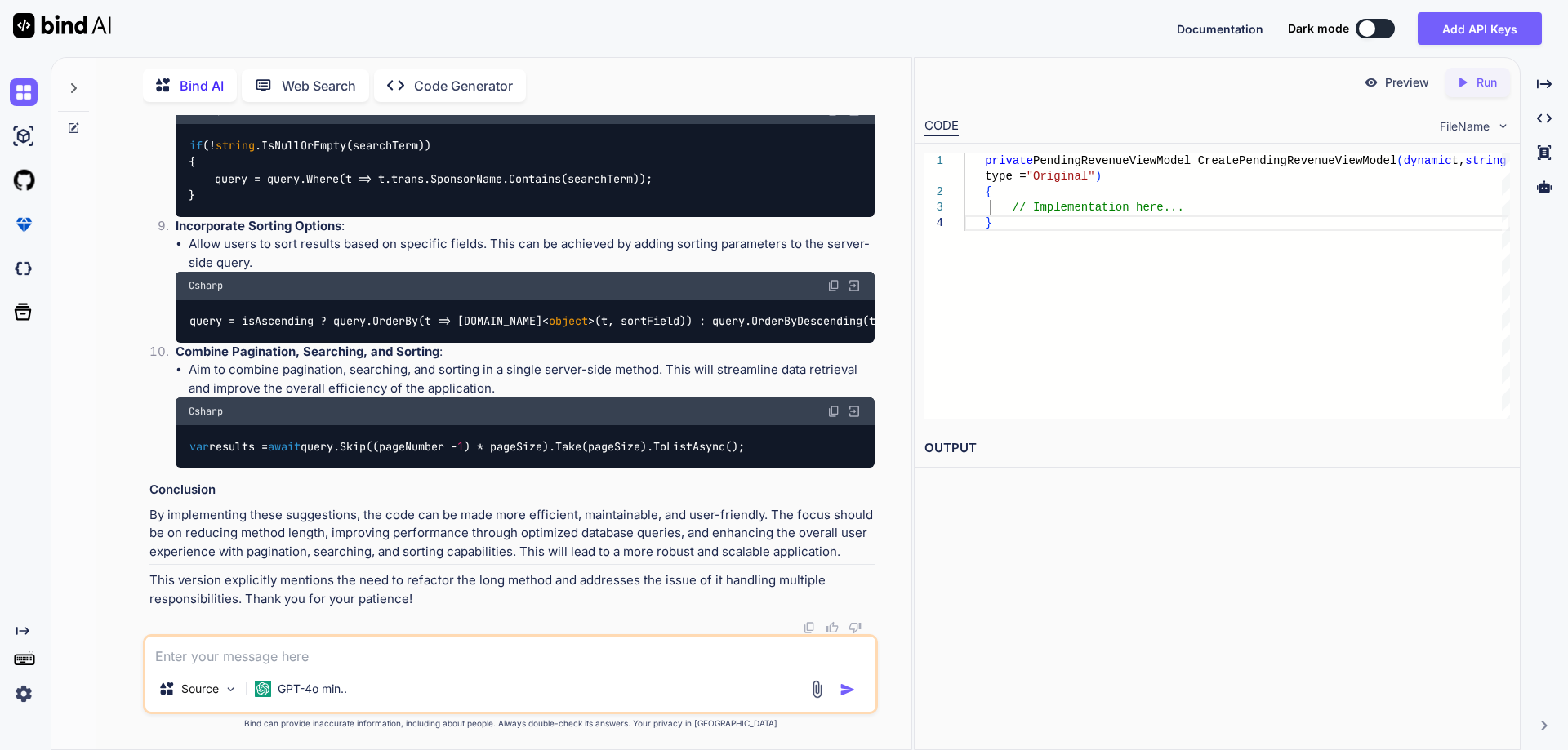
drag, startPoint x: 175, startPoint y: 258, endPoint x: 335, endPoint y: 372, distance: 196.5
copy ol "Refactor Long Method : Break down the GetCorporateRevenueList method into small…"
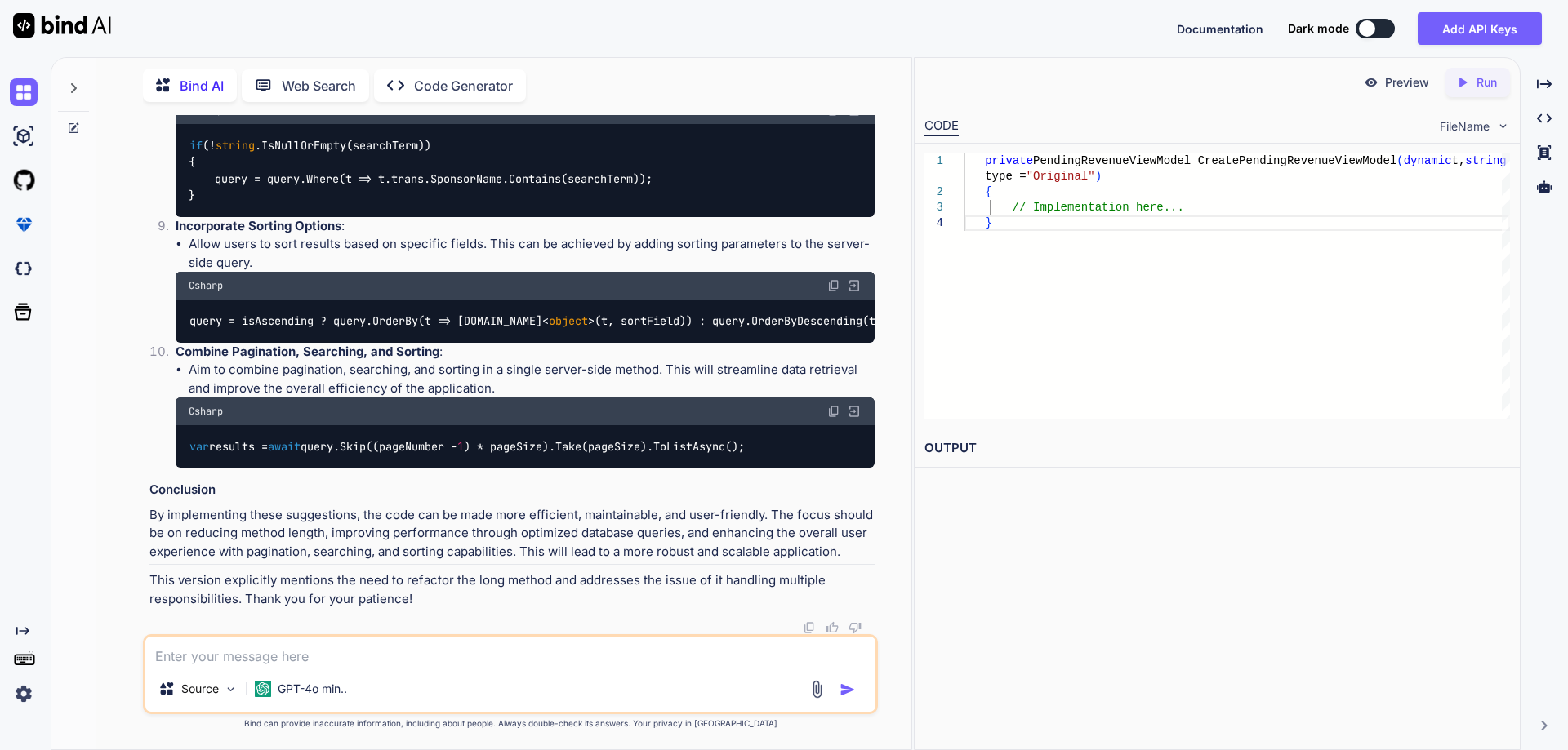
drag, startPoint x: 176, startPoint y: 260, endPoint x: 331, endPoint y: 367, distance: 188.3
copy ol "Refactor Long Method : Break down the GetCorporateRevenueList method into small…"
drag, startPoint x: 177, startPoint y: 262, endPoint x: 750, endPoint y: 537, distance: 635.6
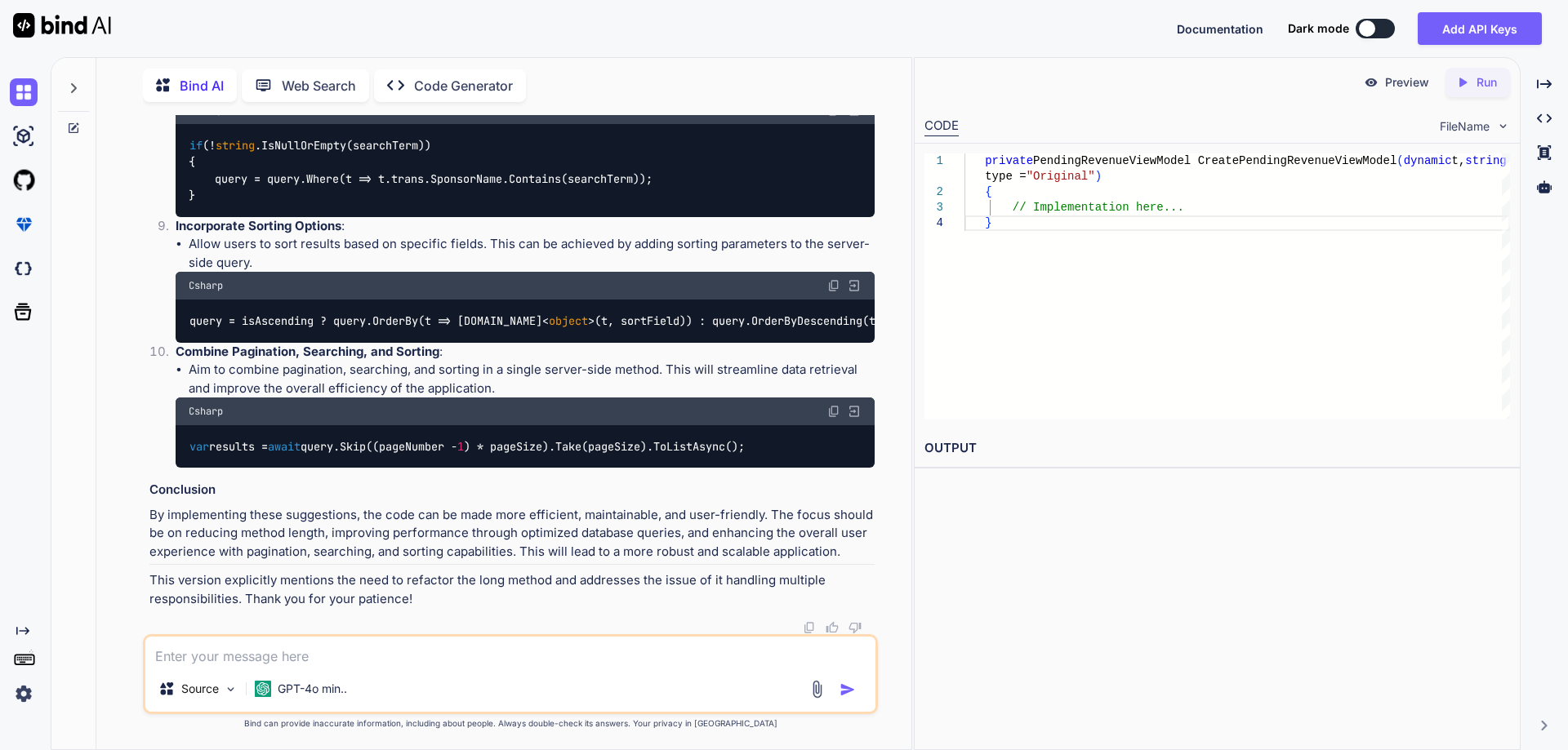
copy ol "Combine Common Queries : Look for opportunities to combine similar queries into…"
drag, startPoint x: 178, startPoint y: 286, endPoint x: 432, endPoint y: 317, distance: 255.9
click at [432, 217] on li "Add Searching Functionality : Implement searching capabilities by allowing user…" at bounding box center [518, 129] width 712 height 175
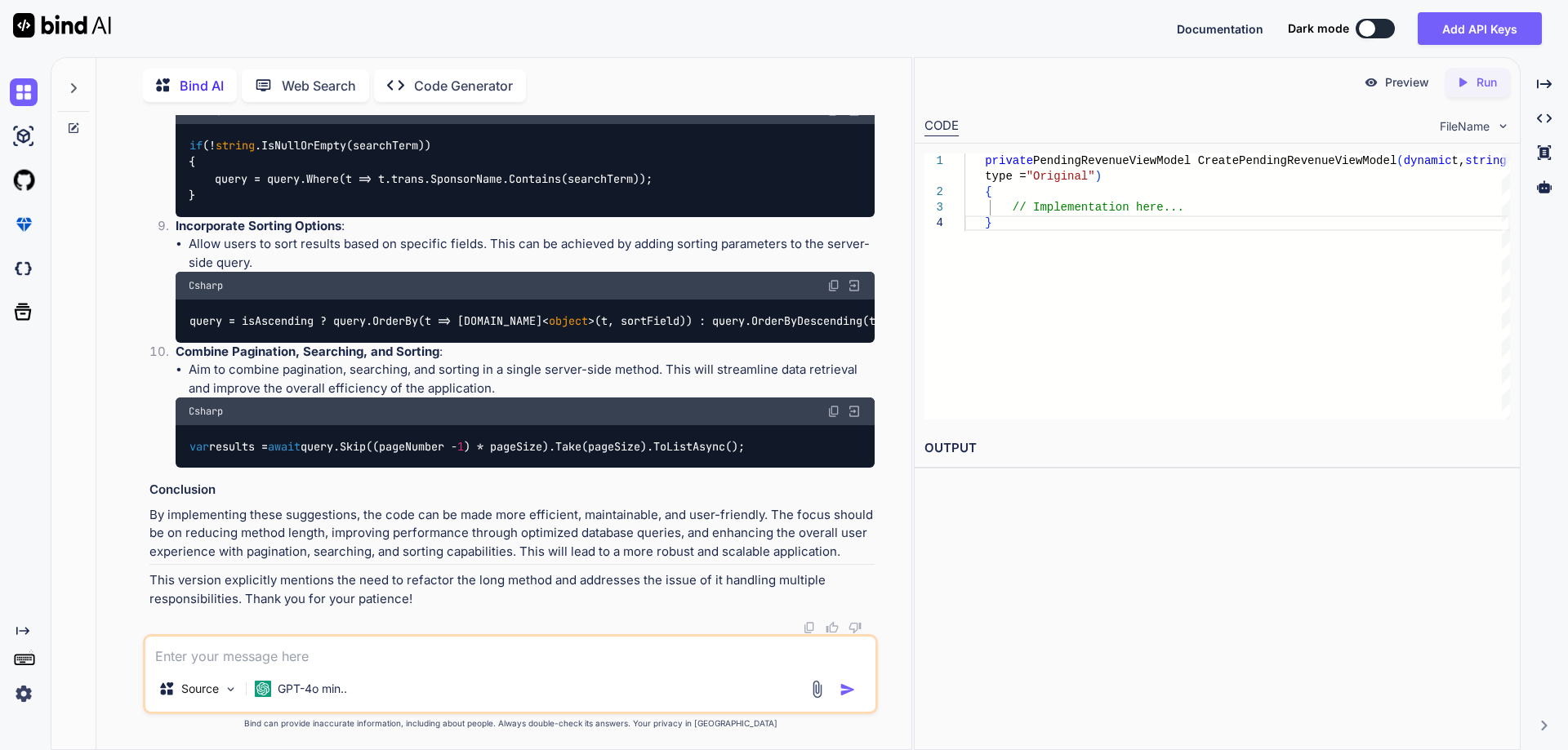
click at [432, 96] on li "Implement searching capabilities by allowing users to filter results based on s…" at bounding box center [532, 78] width 686 height 37
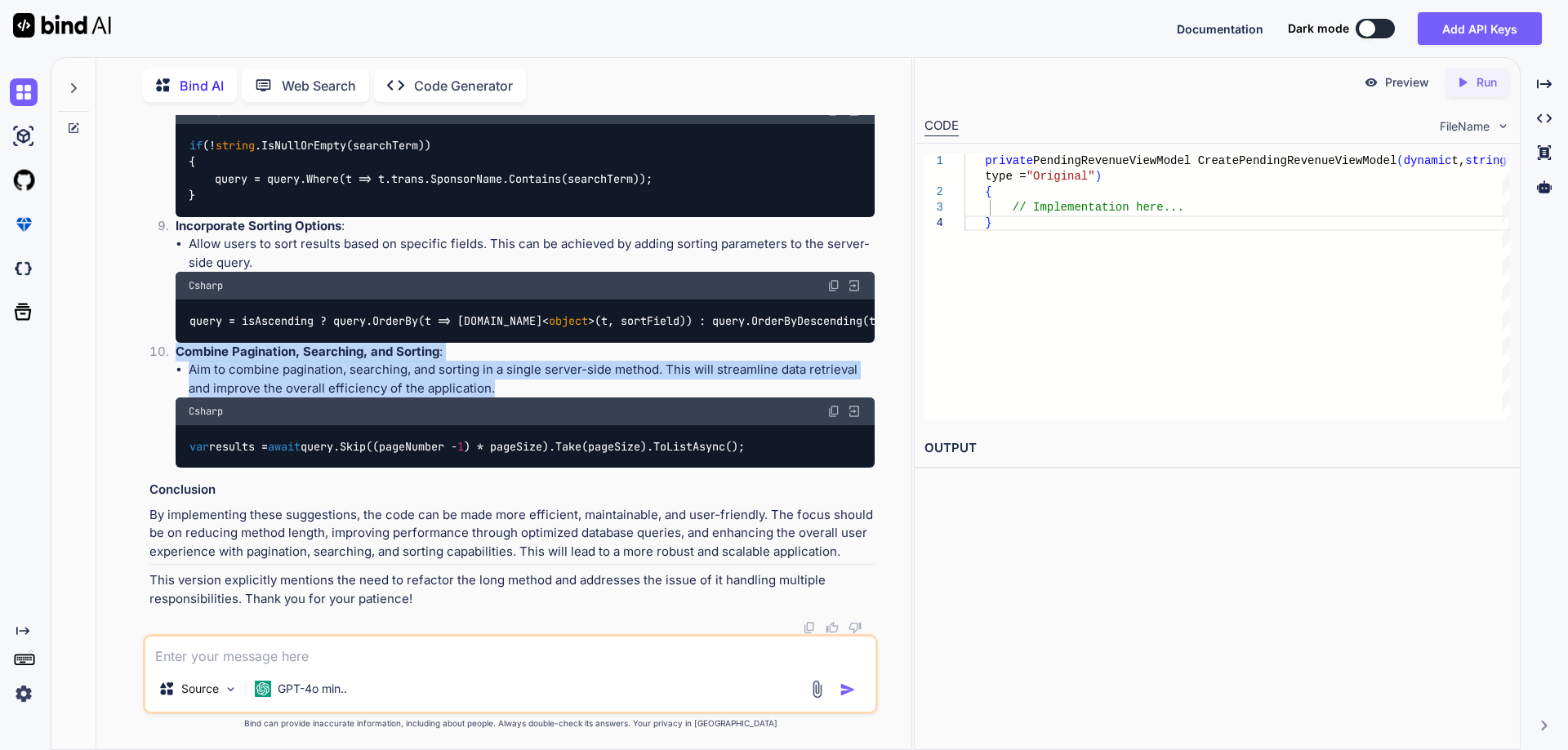
drag, startPoint x: 177, startPoint y: 435, endPoint x: 508, endPoint y: 467, distance: 332.5
click at [508, 467] on li "Combine Pagination, Searching, and Sorting : Aim to combine pagination, searchi…" at bounding box center [518, 406] width 712 height 126
copy li "Combine Pagination, Searching, and Sorting : Aim to combine pagination, searchi…"
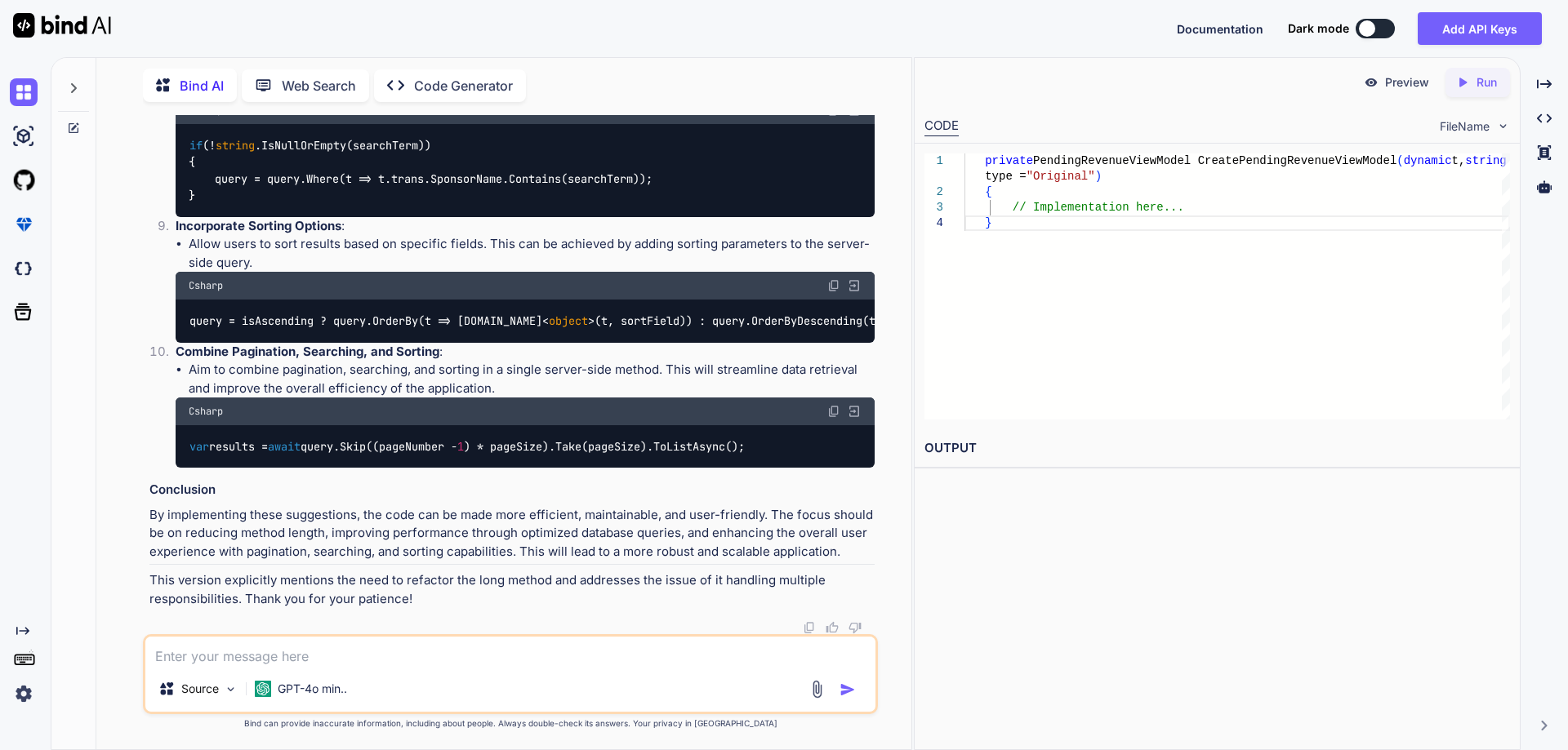
click at [289, 534] on p "By implementing these suggestions, the code can be made more efficient, maintai…" at bounding box center [512, 534] width 725 height 55
drag, startPoint x: 331, startPoint y: 534, endPoint x: 531, endPoint y: 533, distance: 200.0
click at [531, 533] on p "By implementing these suggestions, the code can be made more efficient, maintai…" at bounding box center [512, 534] width 725 height 55
click at [495, 535] on p "By implementing these suggestions, the code can be made more efficient, maintai…" at bounding box center [512, 534] width 725 height 55
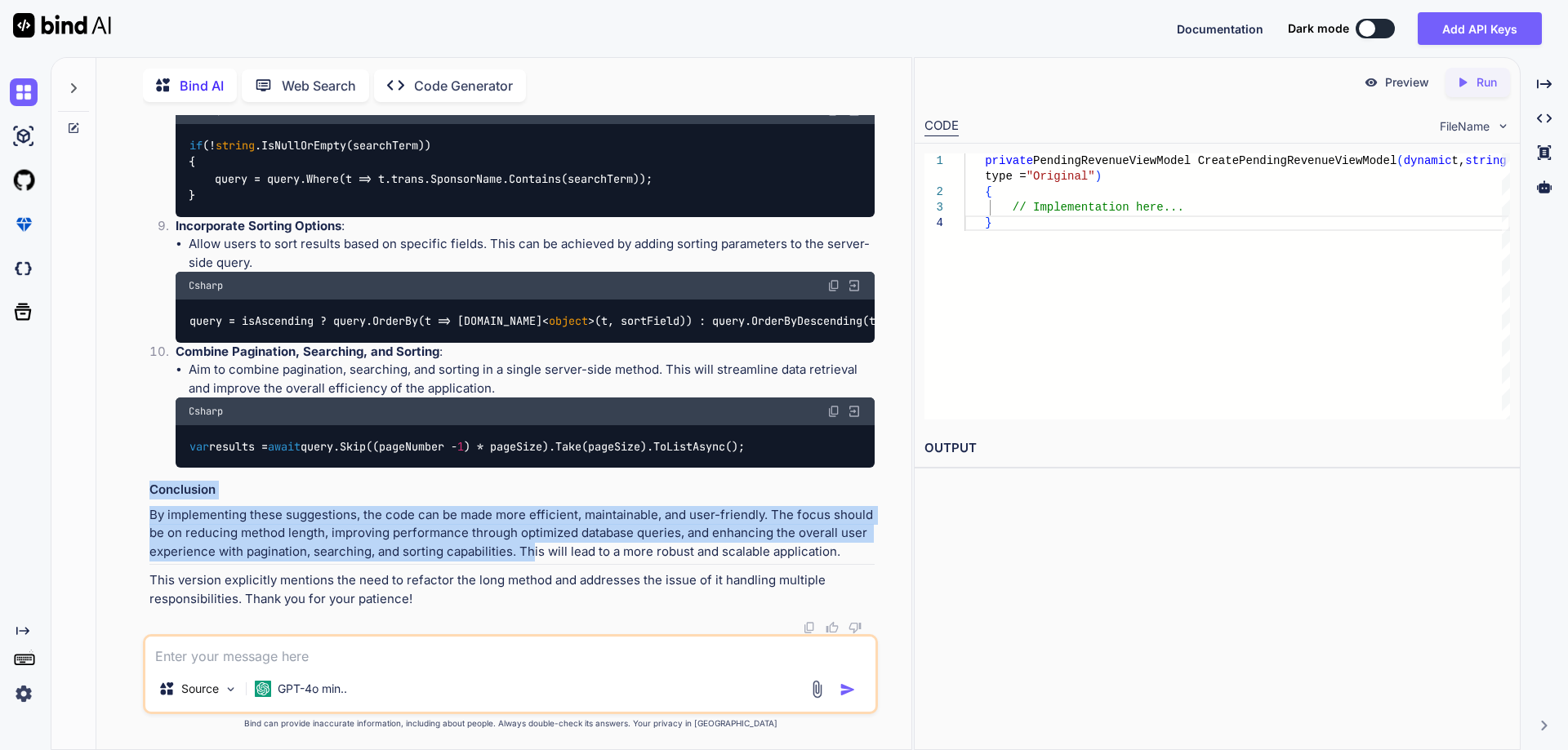
drag, startPoint x: 152, startPoint y: 491, endPoint x: 534, endPoint y: 549, distance: 386.4
click at [534, 549] on p "By implementing these suggestions, the code can be made more efficient, maintai…" at bounding box center [512, 534] width 725 height 55
drag, startPoint x: 149, startPoint y: 515, endPoint x: 864, endPoint y: 549, distance: 715.8
click at [864, 549] on p "By implementing these suggestions, the code can be made more efficient, maintai…" at bounding box center [512, 534] width 725 height 55
